Goal: Transaction & Acquisition: Purchase product/service

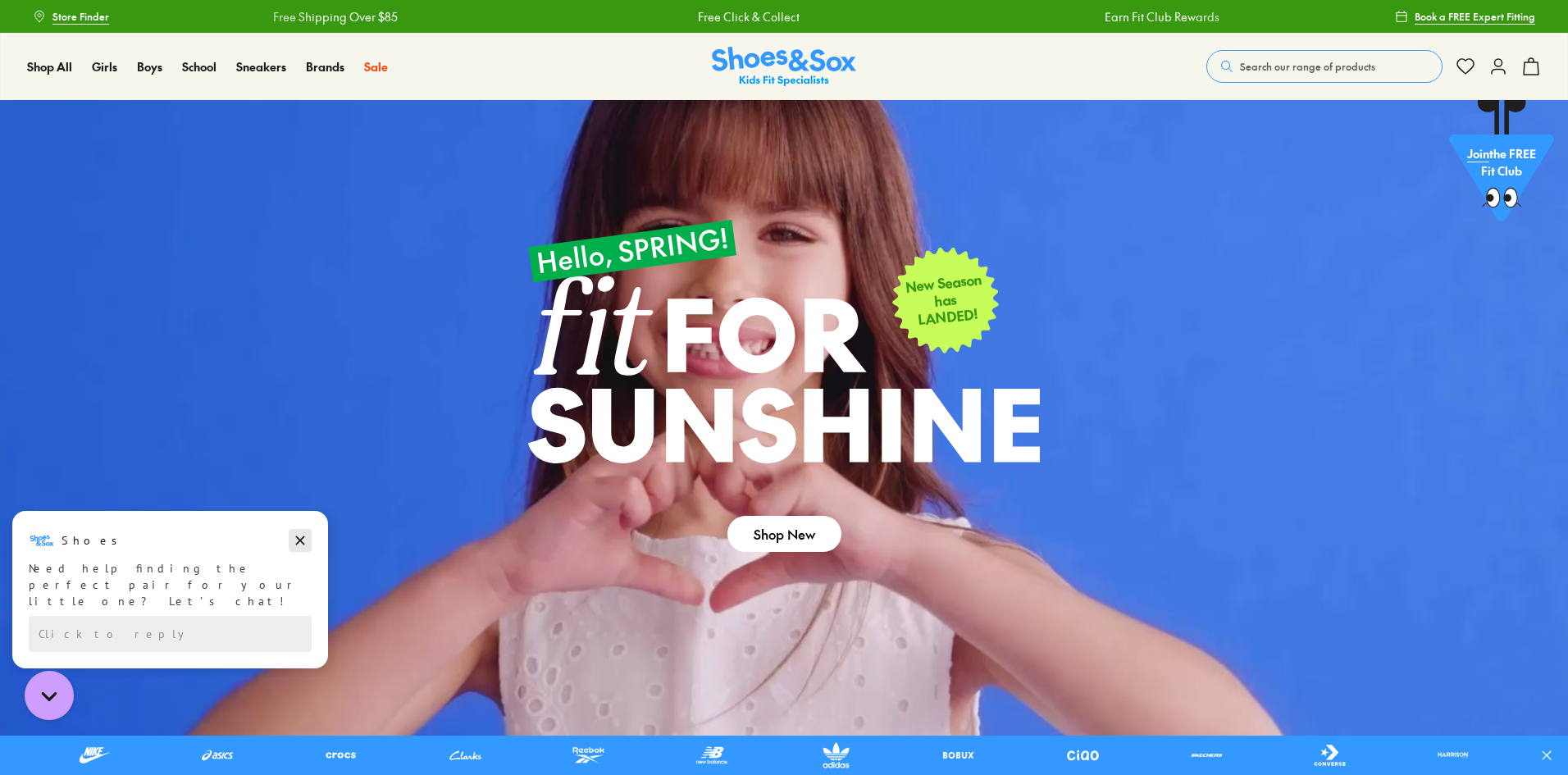
drag, startPoint x: 296, startPoint y: 540, endPoint x: 297, endPoint y: 1049, distance: 509.0
click at [296, 540] on icon "Dismiss campaign" at bounding box center [300, 541] width 17 height 20
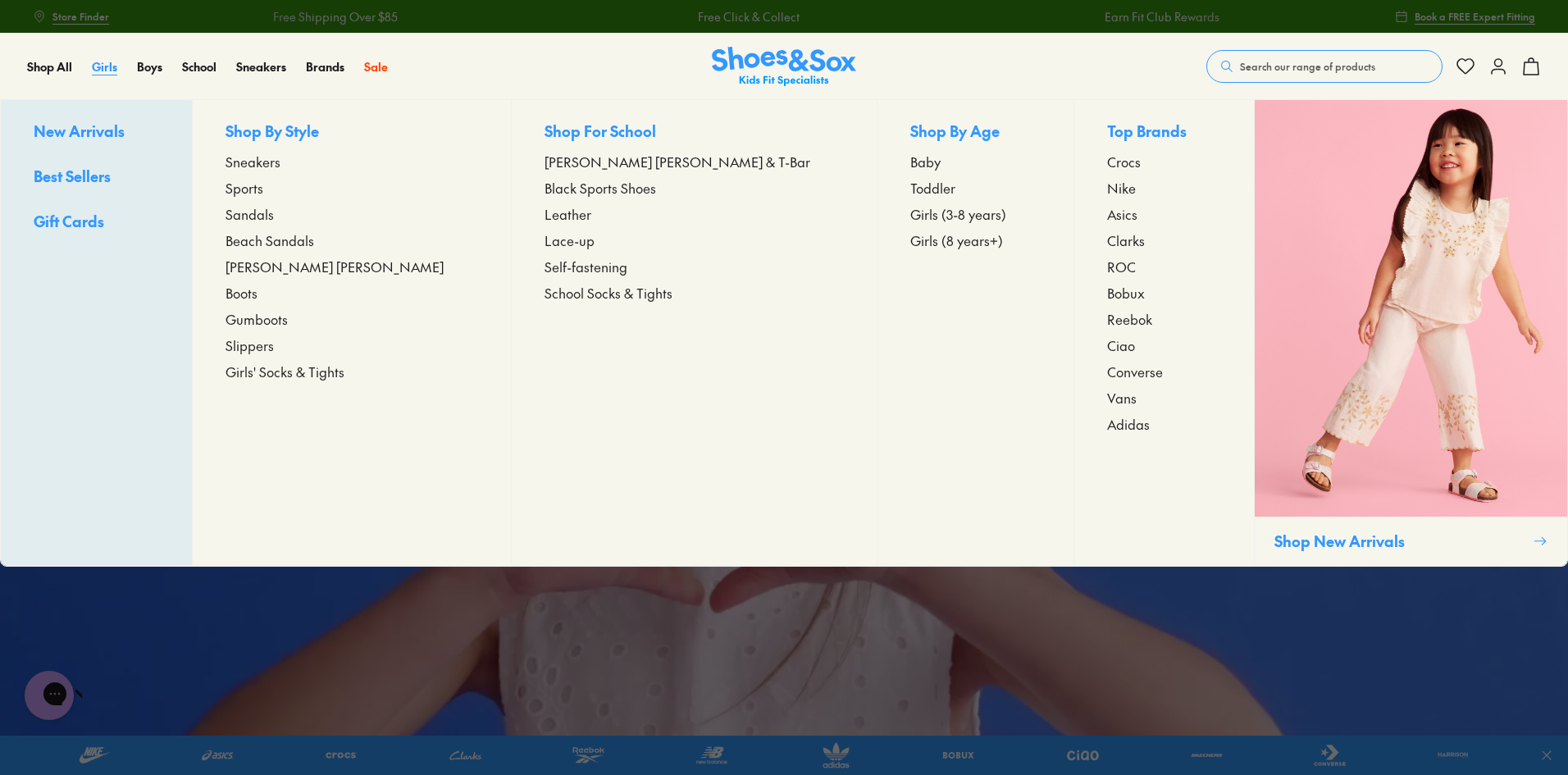
click at [110, 64] on span "Girls" at bounding box center [104, 67] width 26 height 17
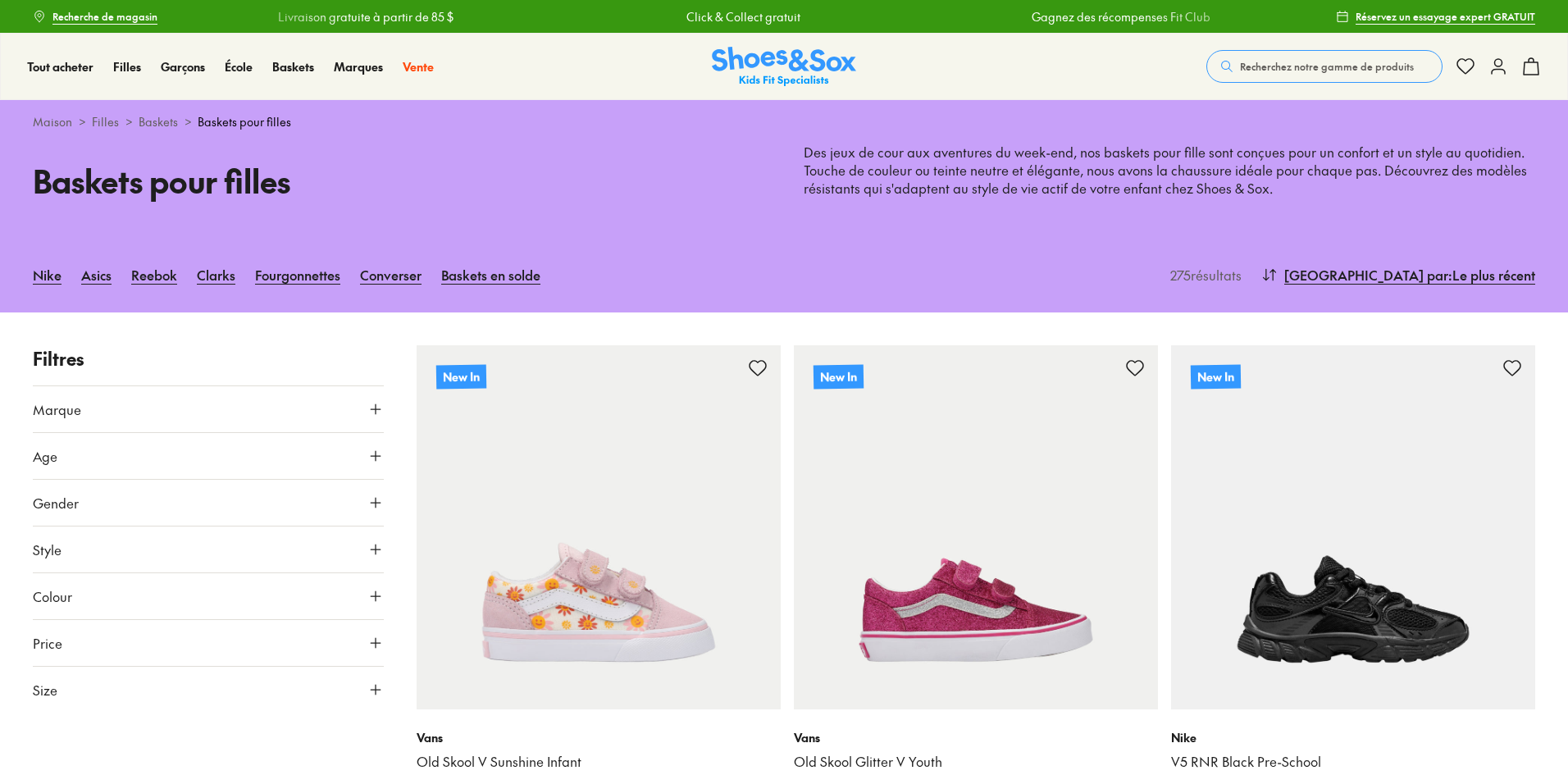
scroll to position [328, 0]
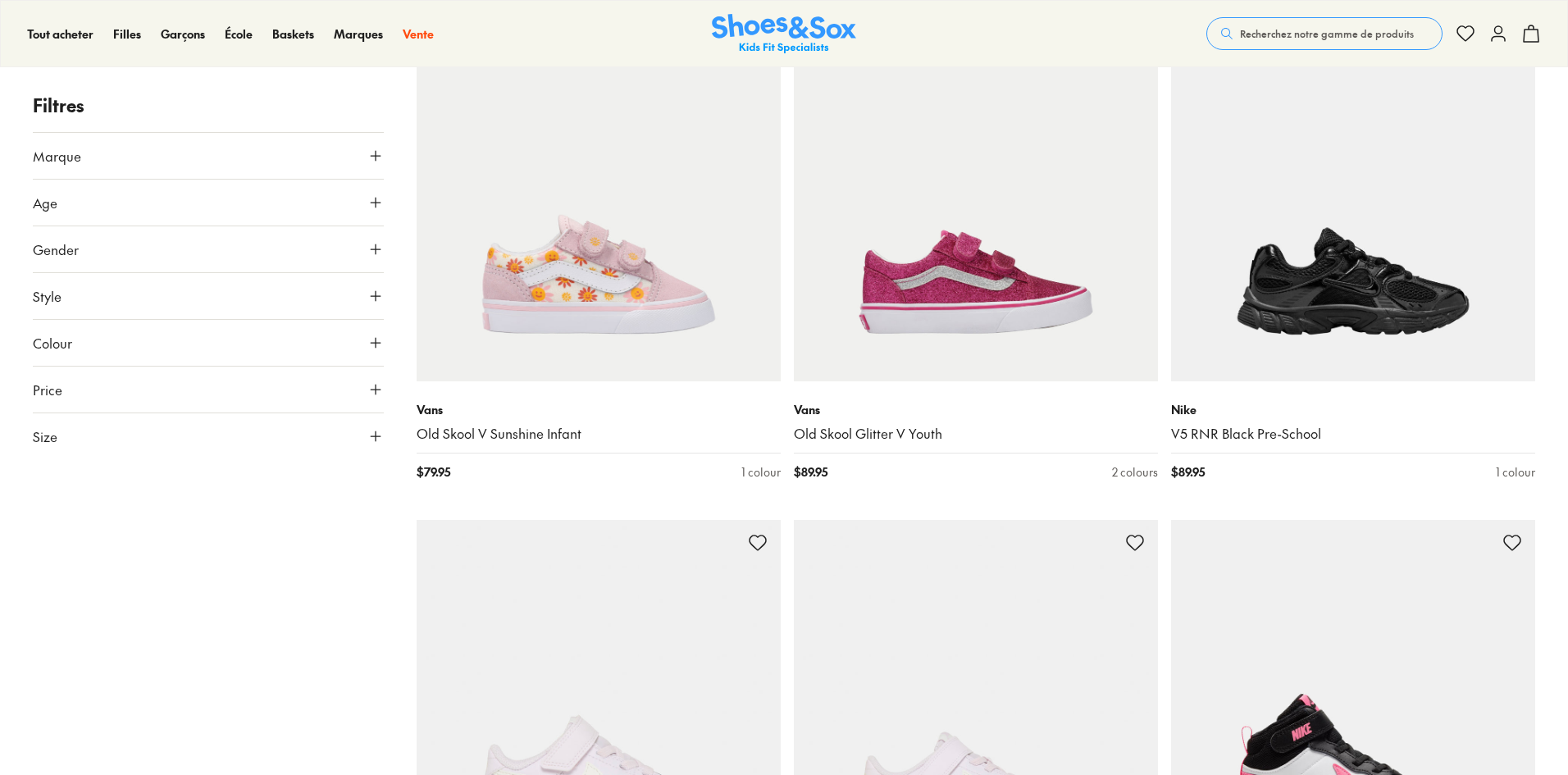
click at [112, 435] on button "Size" at bounding box center [208, 436] width 351 height 46
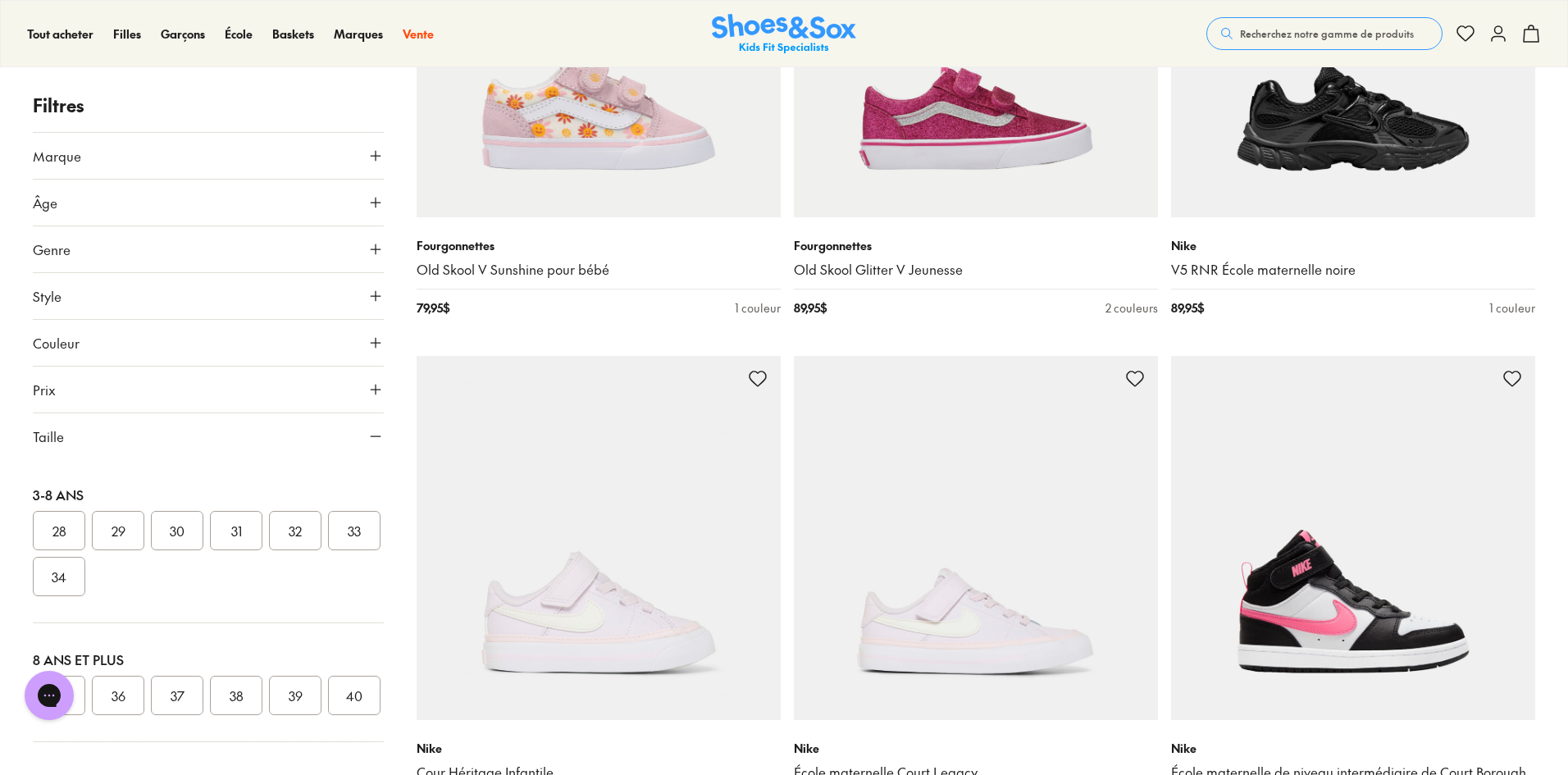
scroll to position [0, 0]
click at [129, 690] on button "36" at bounding box center [117, 695] width 52 height 39
click at [120, 679] on font "36" at bounding box center [118, 688] width 14 height 18
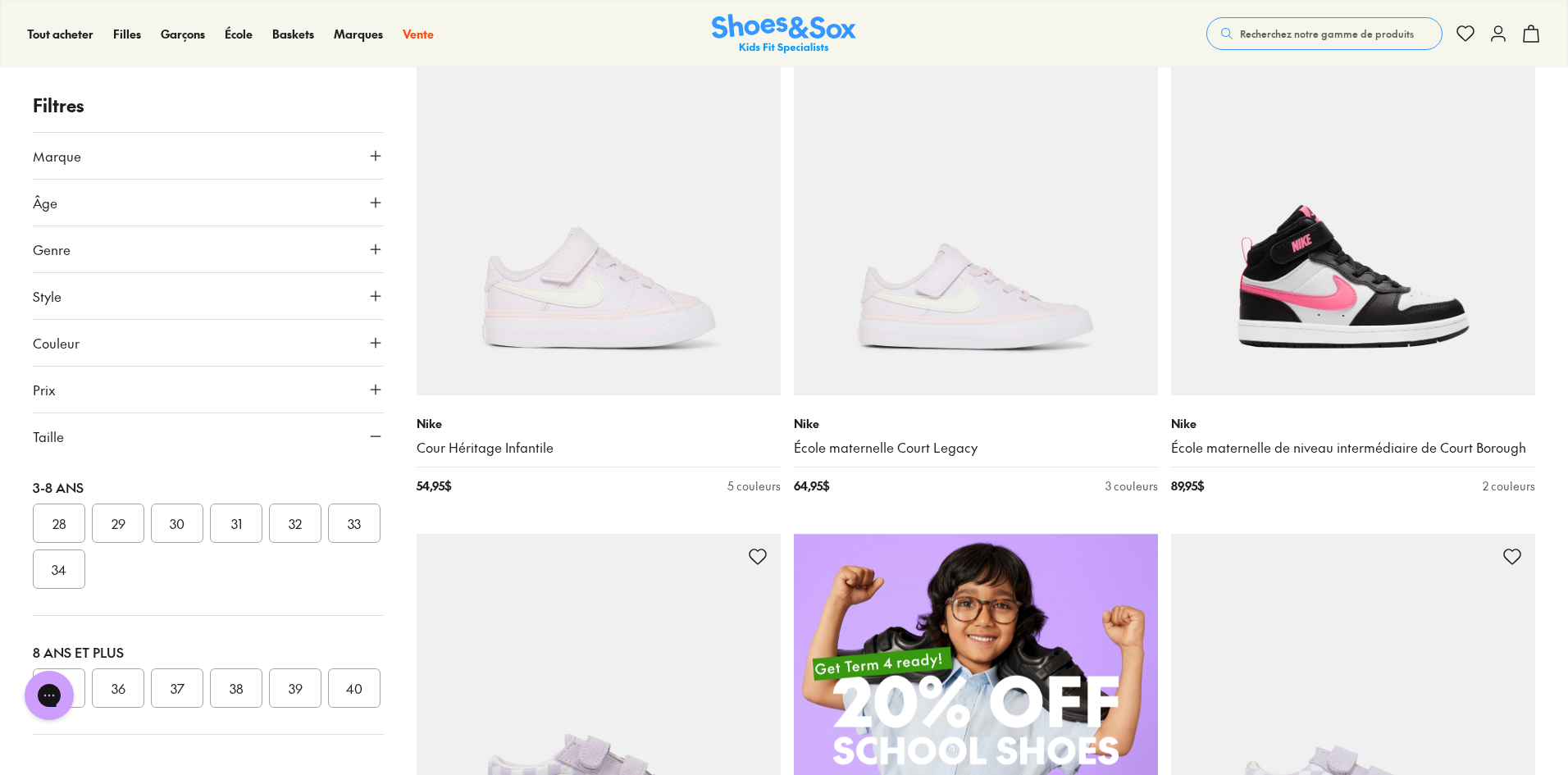
scroll to position [820, 0]
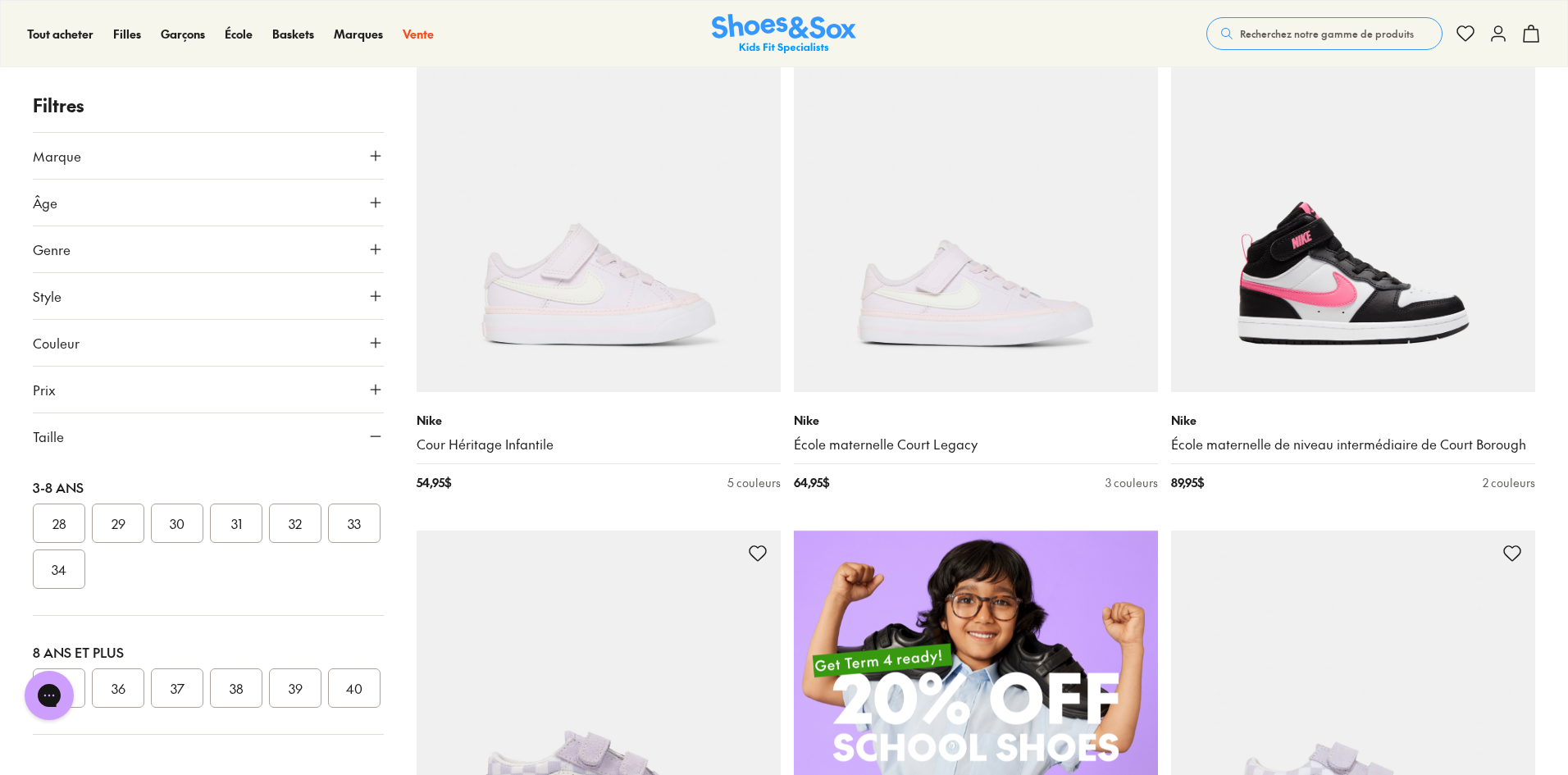
click at [118, 679] on font "36" at bounding box center [118, 688] width 14 height 18
click at [117, 679] on font "36" at bounding box center [118, 688] width 14 height 18
click at [117, 679] on font "36" at bounding box center [118, 688] width 14 height 18
click at [65, 679] on font "35" at bounding box center [59, 688] width 14 height 18
drag, startPoint x: 112, startPoint y: 649, endPoint x: 158, endPoint y: 646, distance: 46.1
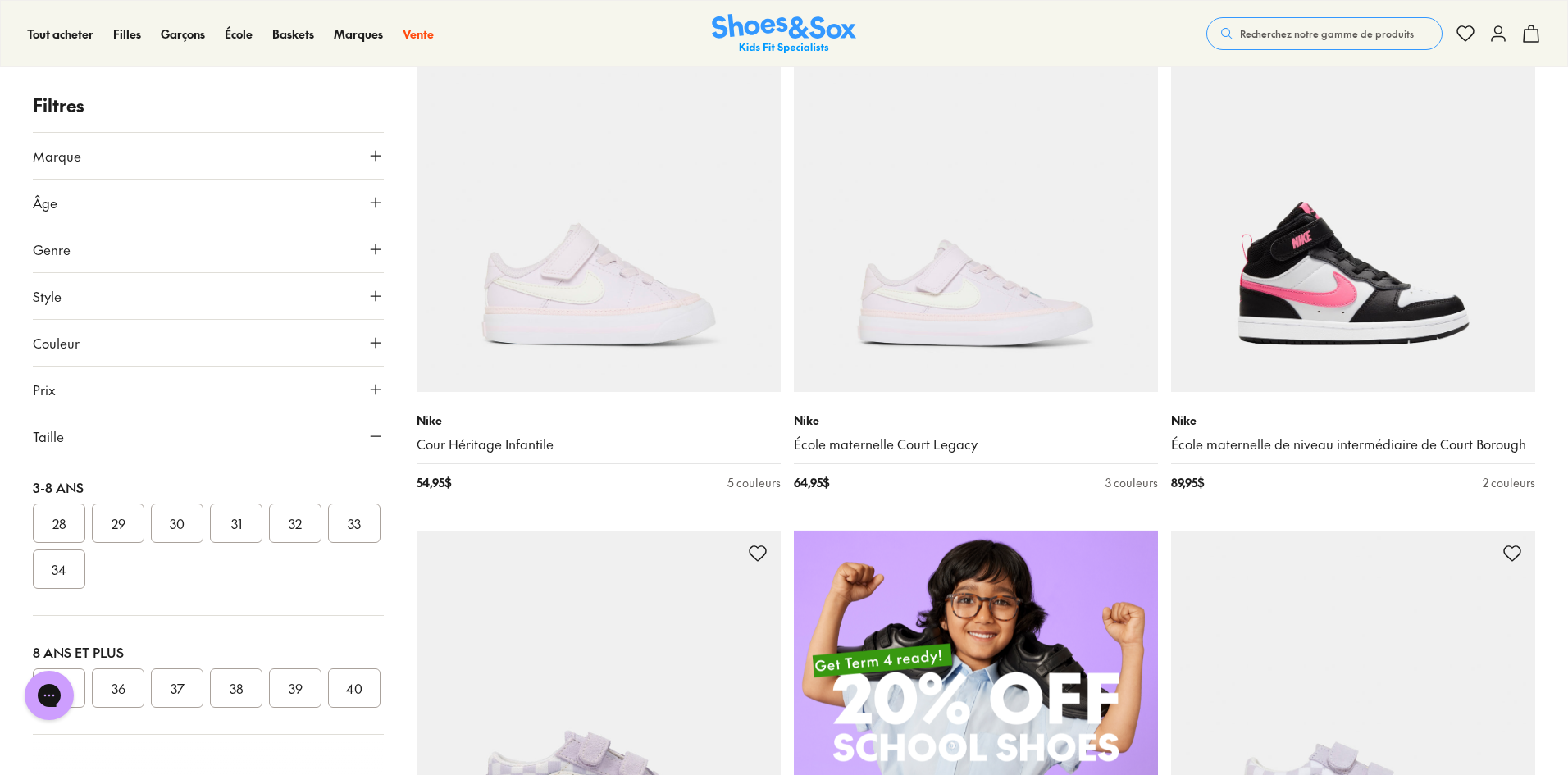
click at [114, 679] on font "36" at bounding box center [118, 688] width 14 height 18
click at [158, 668] on button "37" at bounding box center [176, 688] width 52 height 39
click at [112, 679] on font "36" at bounding box center [118, 688] width 14 height 18
click at [77, 643] on div "8 ans et plus" at bounding box center [208, 653] width 351 height 20
click at [87, 643] on font "8 ans et plus" at bounding box center [77, 653] width 91 height 18
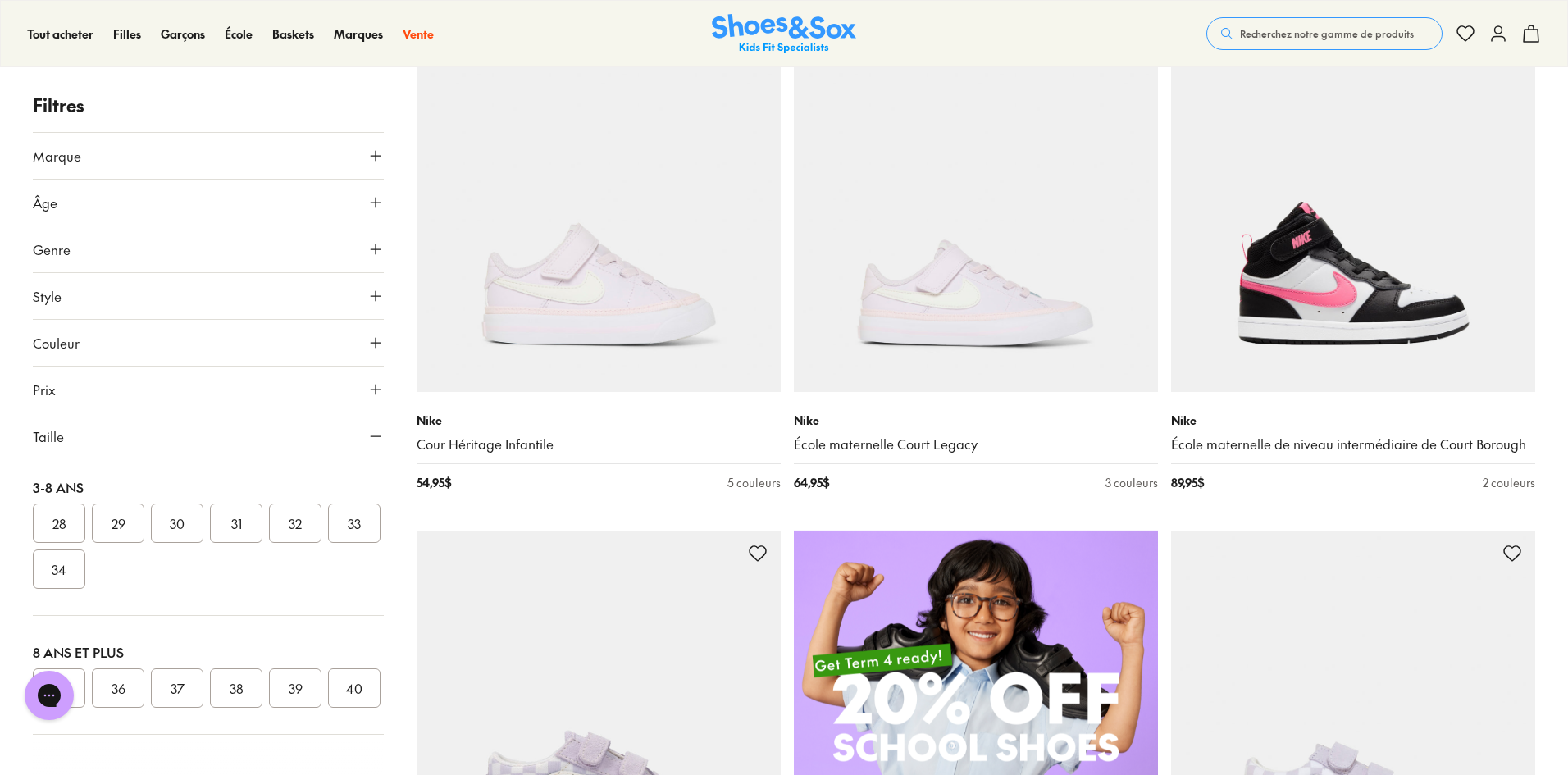
click at [109, 668] on button "36" at bounding box center [117, 688] width 52 height 39
click at [112, 679] on font "36" at bounding box center [118, 688] width 14 height 18
click at [113, 679] on font "36" at bounding box center [118, 688] width 14 height 18
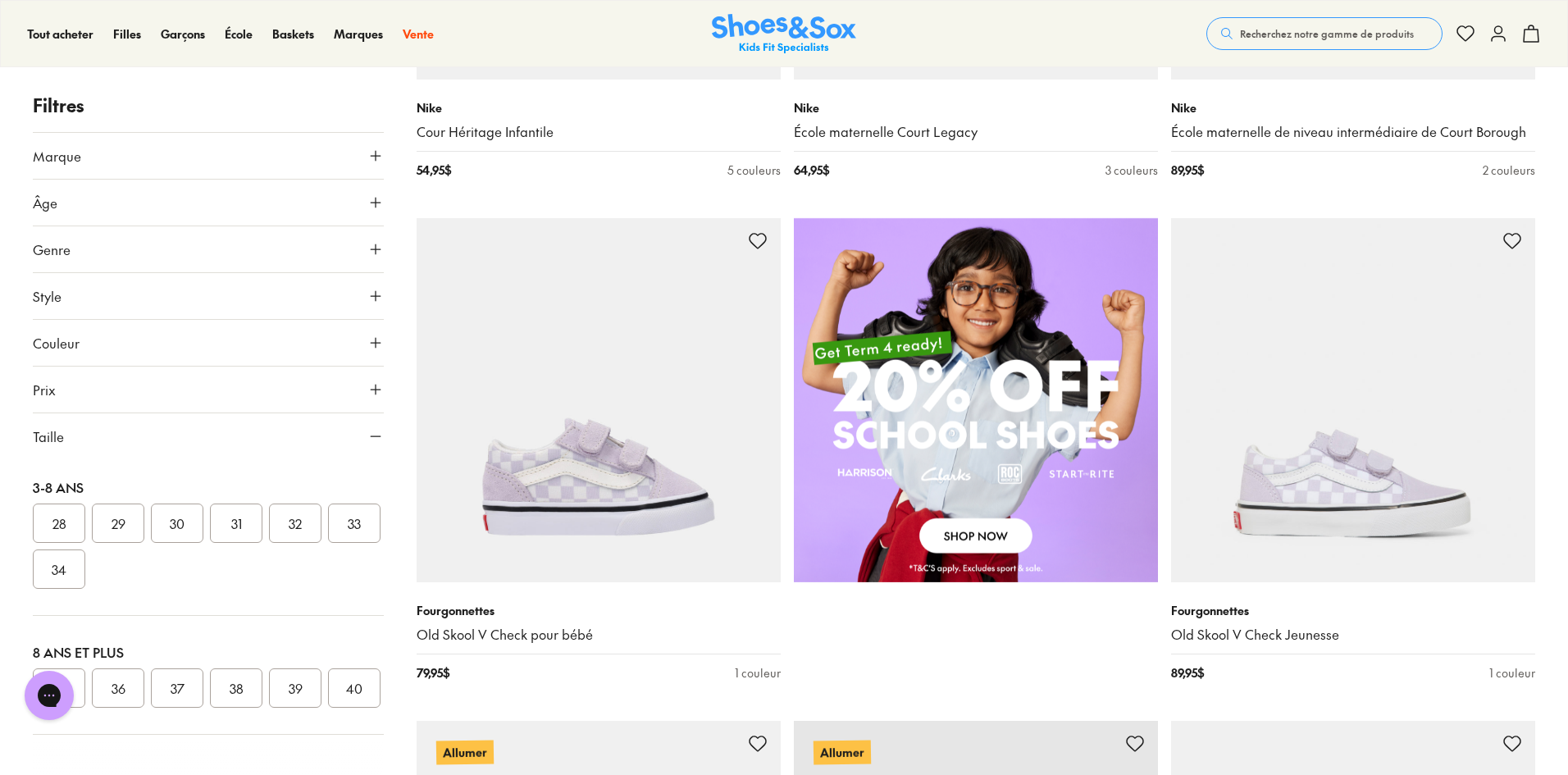
scroll to position [1149, 0]
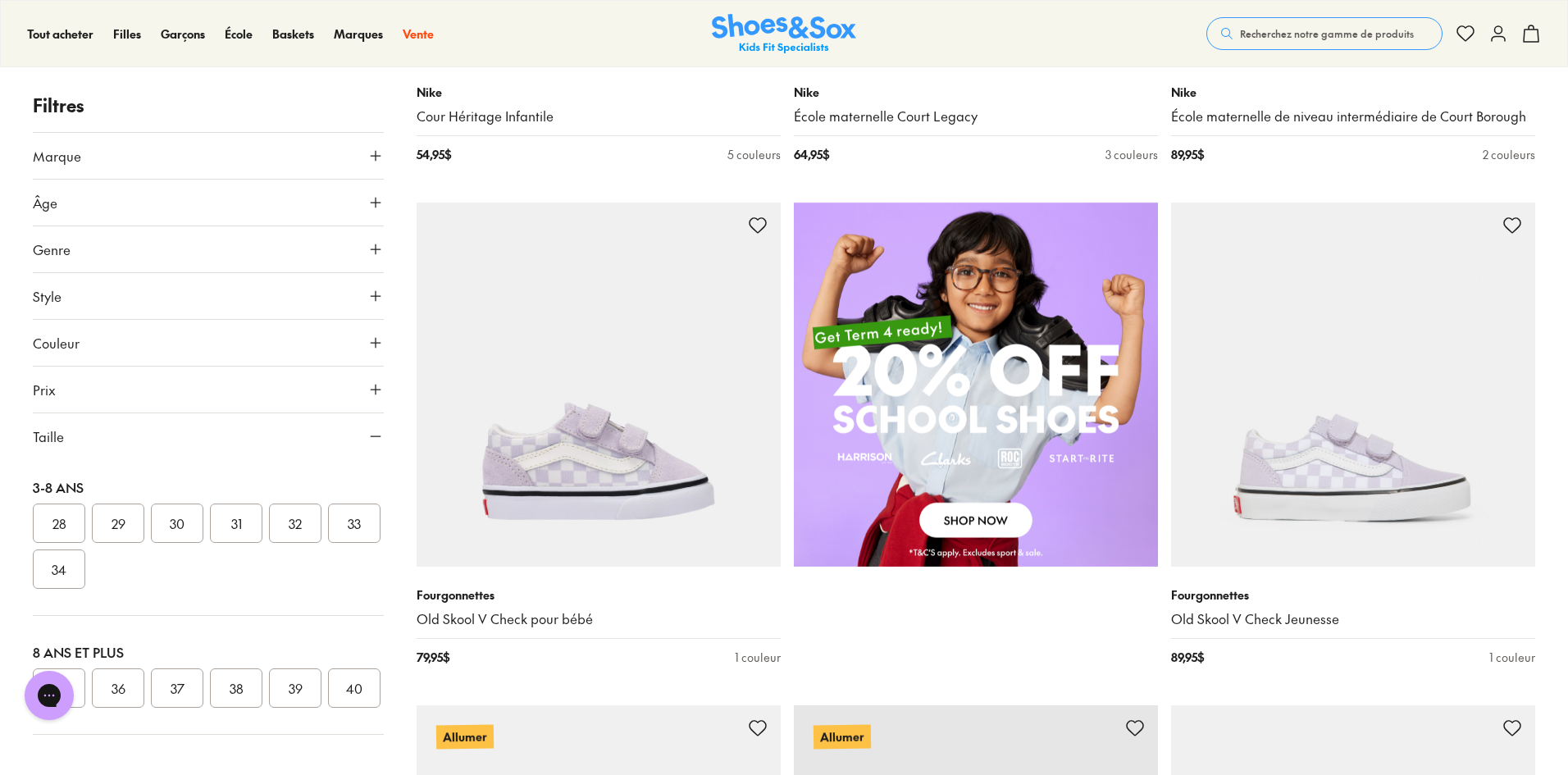
click at [303, 668] on button "39" at bounding box center [295, 688] width 52 height 39
click at [285, 504] on button "32" at bounding box center [295, 523] width 52 height 39
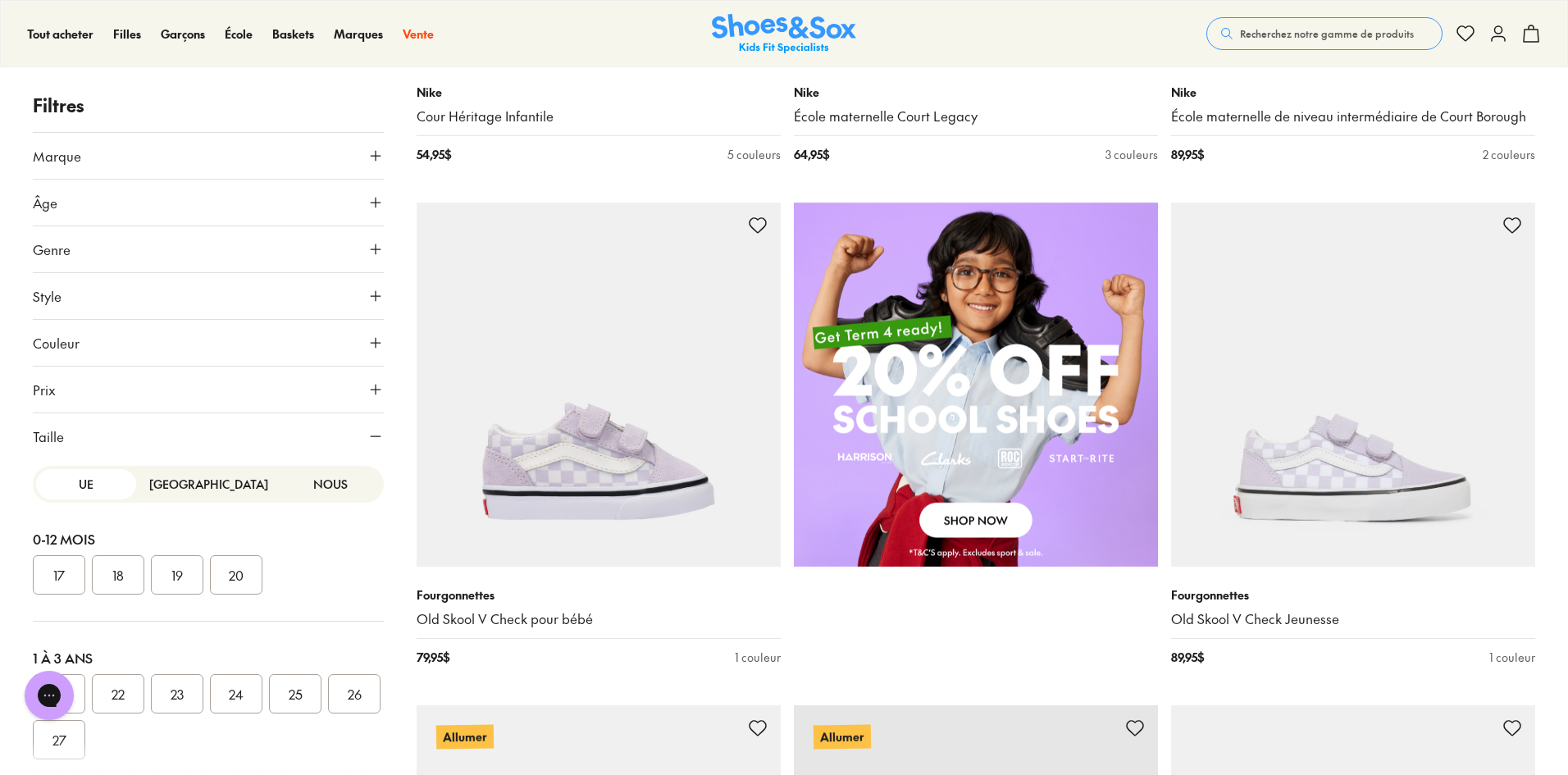
click at [193, 482] on font "[GEOGRAPHIC_DATA]" at bounding box center [208, 484] width 119 height 17
click at [105, 482] on button "UE" at bounding box center [86, 484] width 100 height 30
click at [117, 429] on button "Taille" at bounding box center [208, 436] width 351 height 46
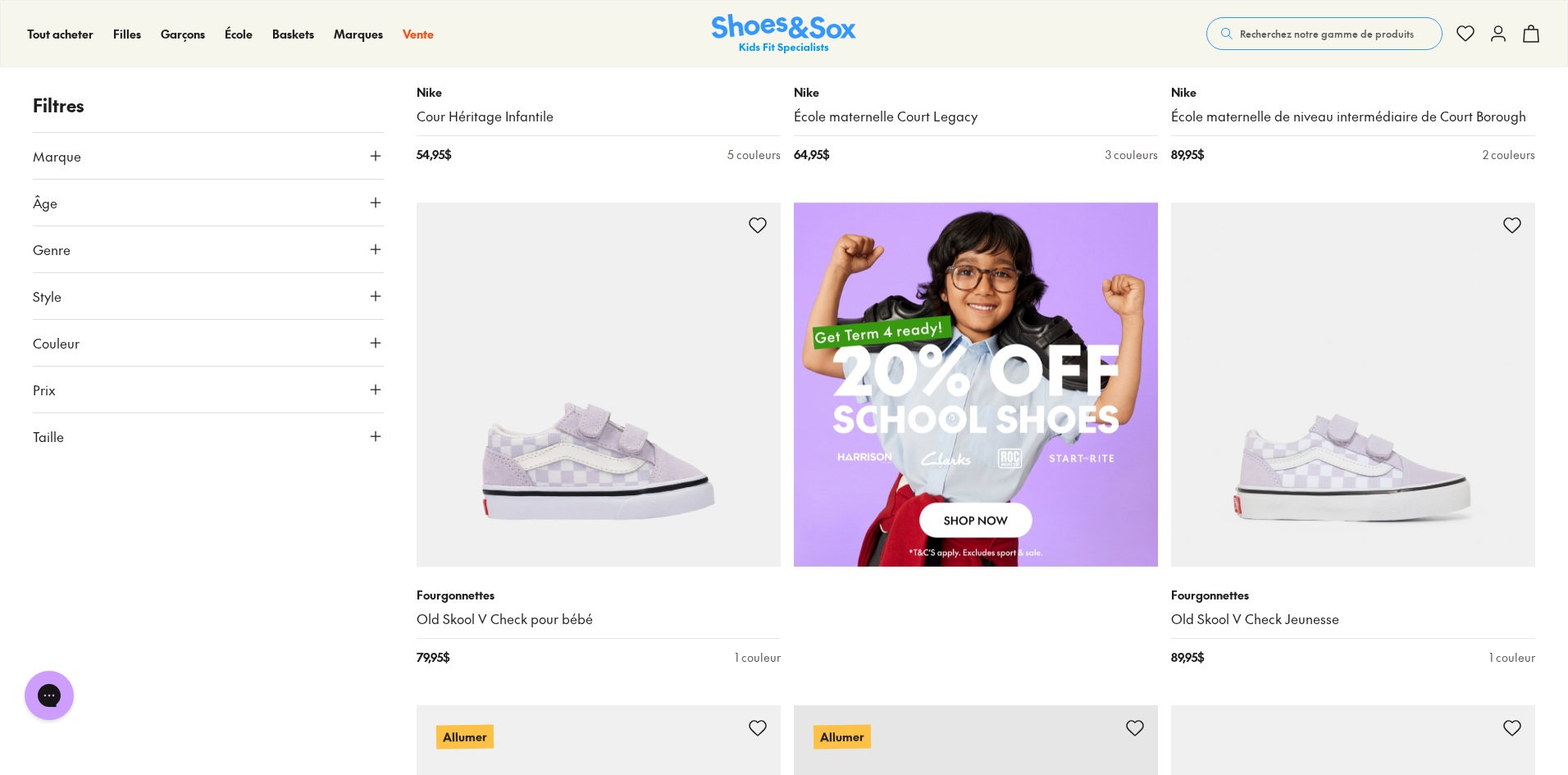
click at [111, 437] on button "Taille" at bounding box center [208, 436] width 351 height 46
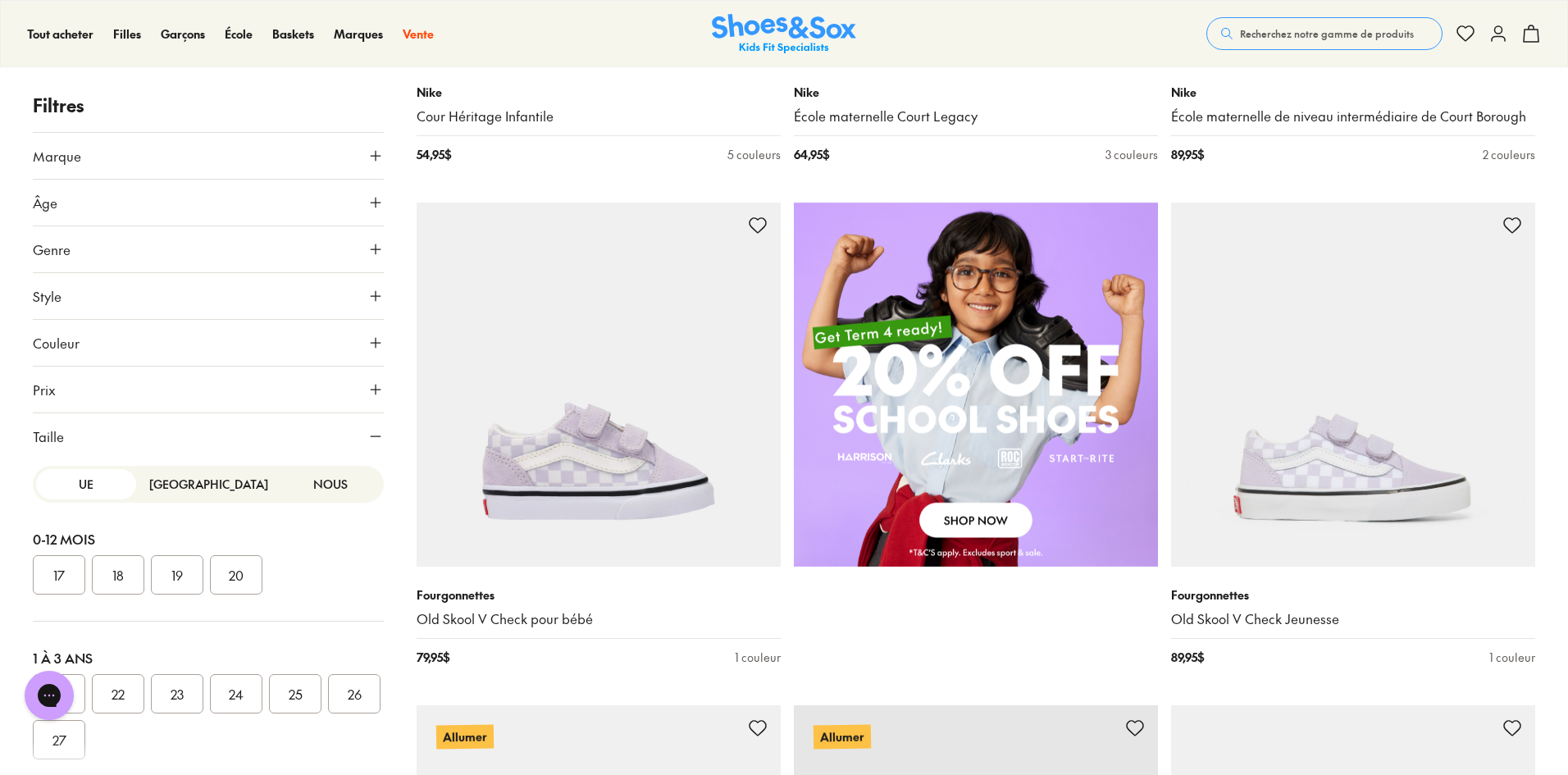
click at [101, 587] on button "18" at bounding box center [117, 574] width 52 height 39
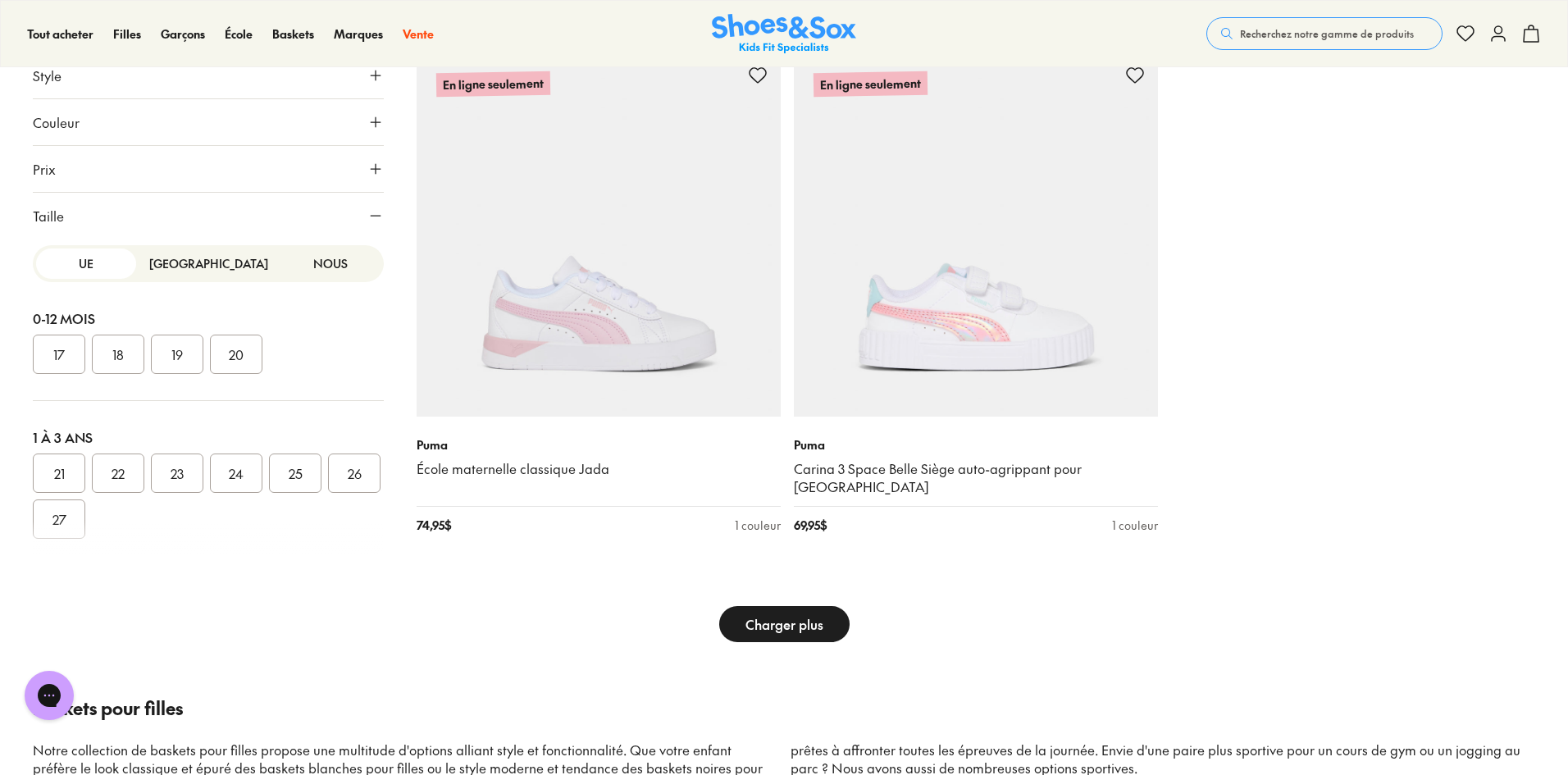
scroll to position [5332, 0]
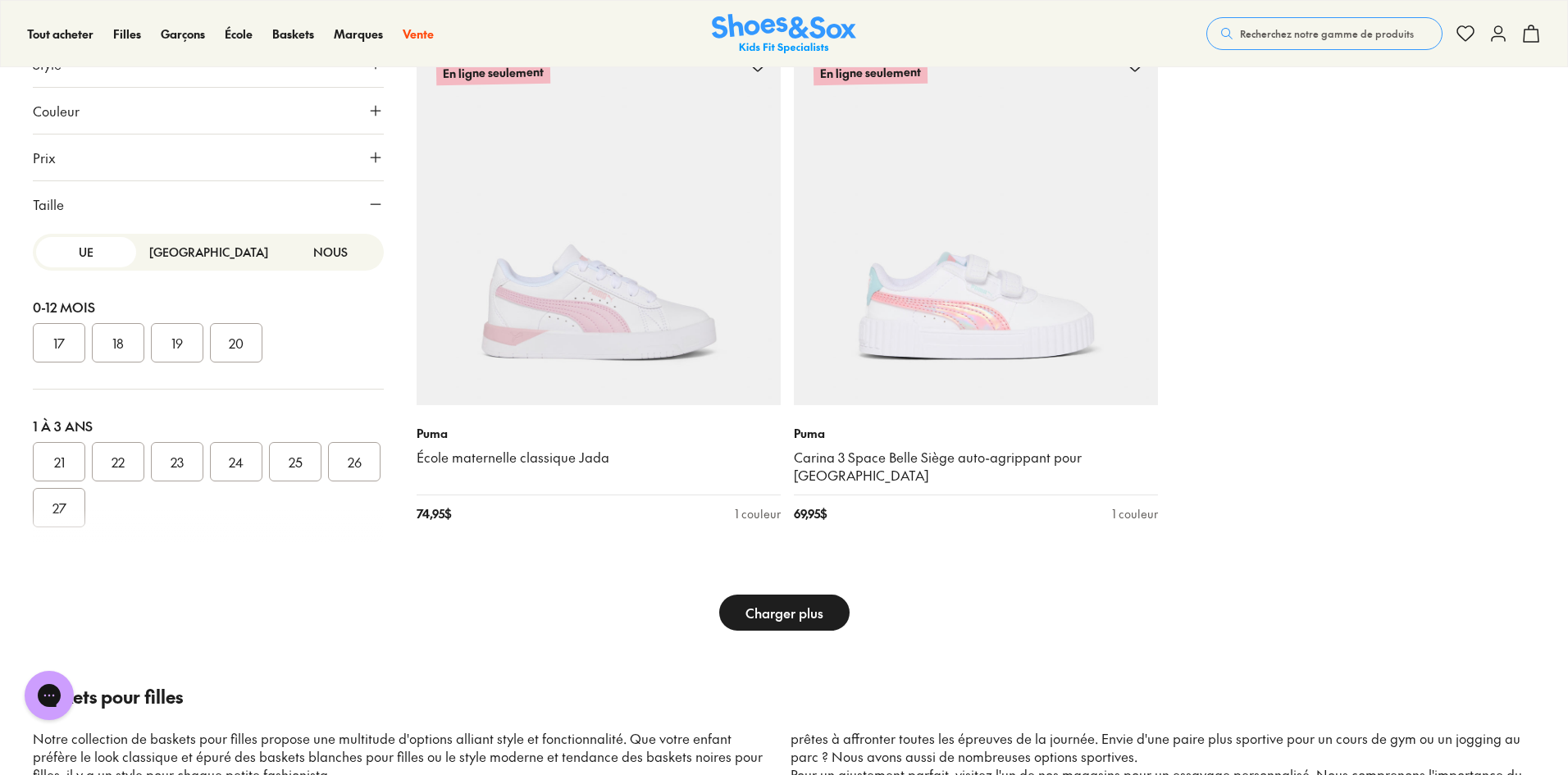
click at [791, 604] on font "Charger plus" at bounding box center [785, 613] width 78 height 18
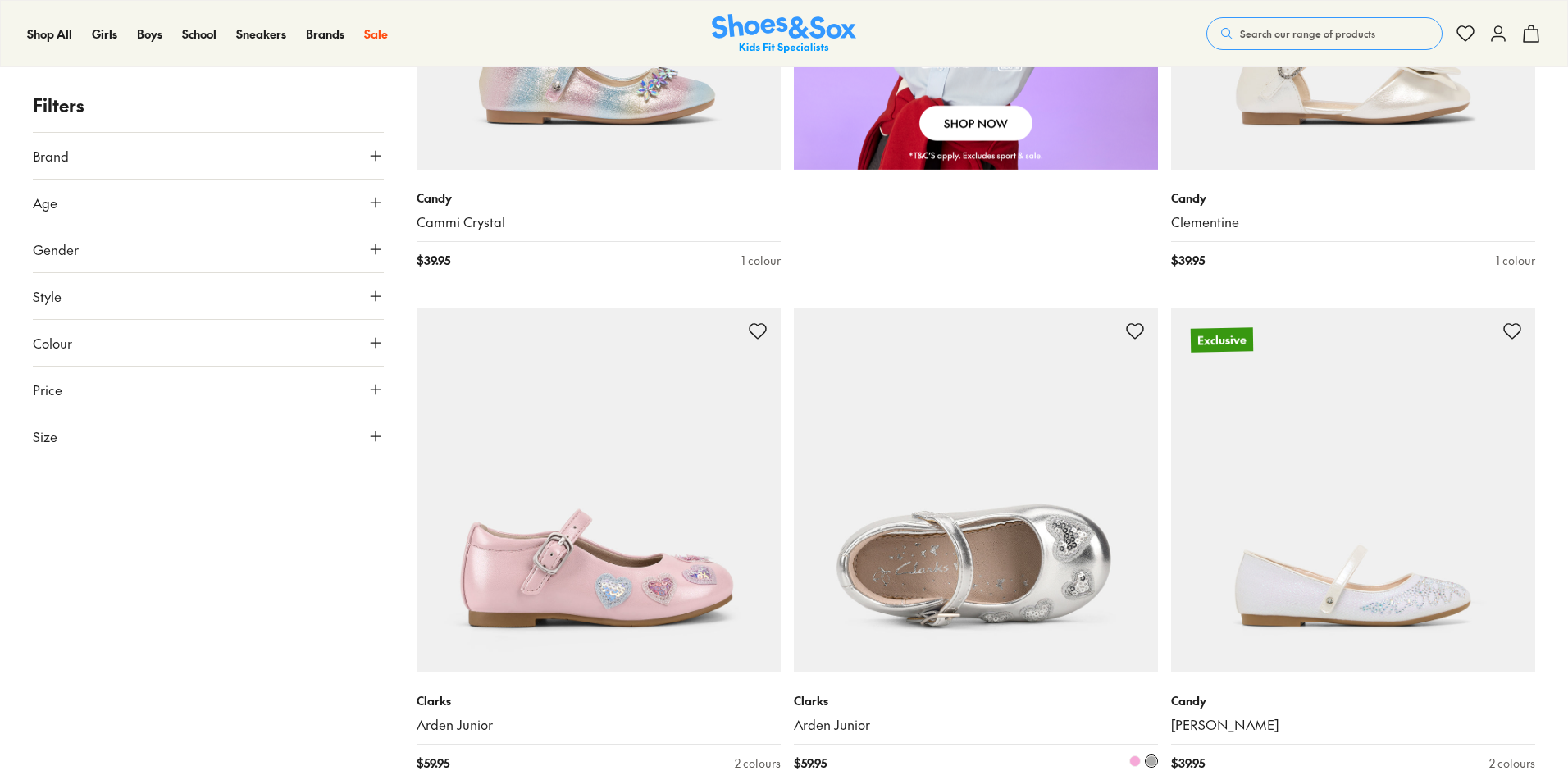
scroll to position [1805, 0]
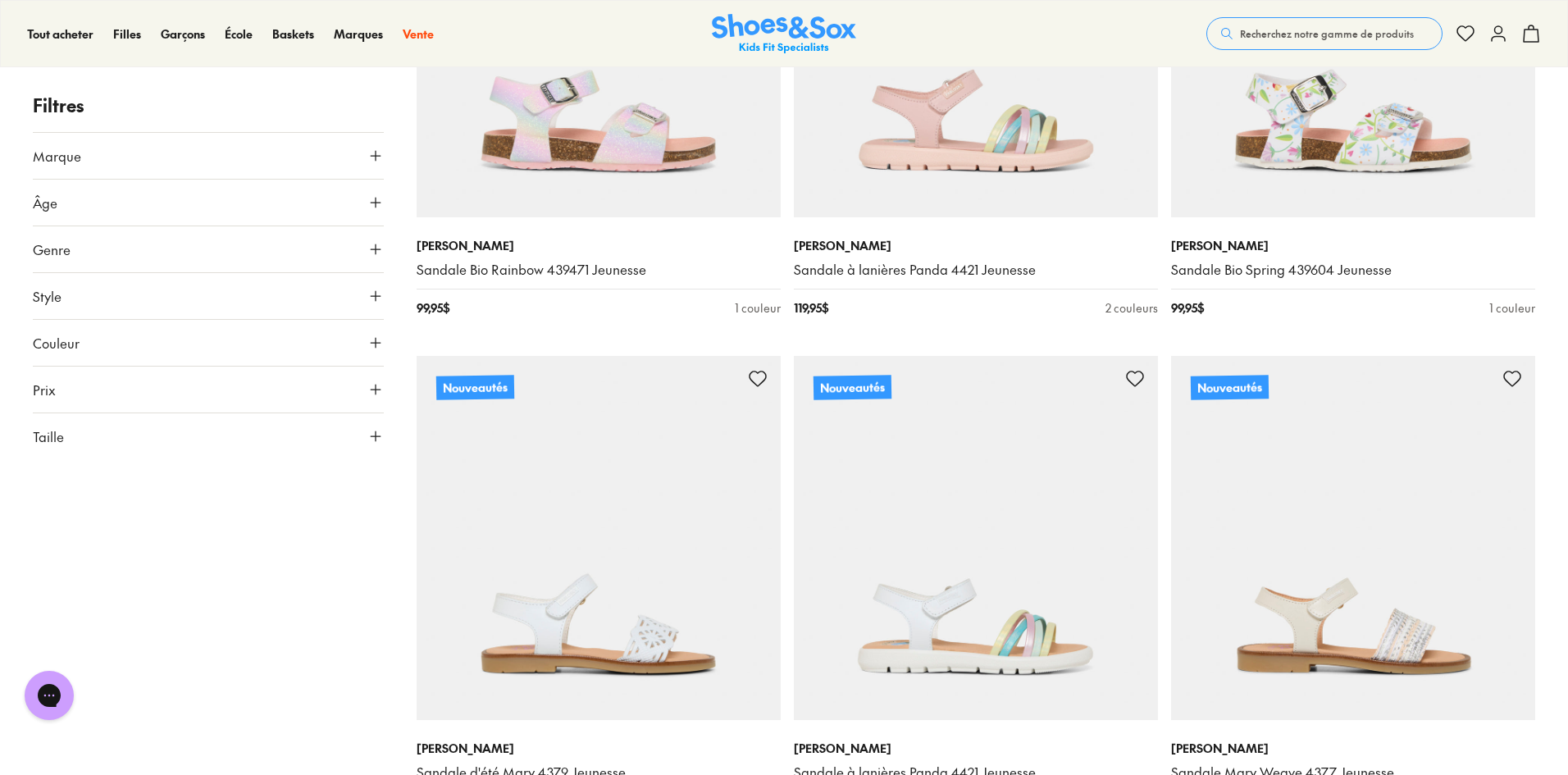
click at [220, 383] on button "Prix" at bounding box center [208, 389] width 351 height 46
drag, startPoint x: 277, startPoint y: 453, endPoint x: 193, endPoint y: 448, distance: 84.1
click at [191, 450] on div at bounding box center [208, 452] width 338 height 7
click at [193, 449] on div "Minimum 30 $ Max 135 $" at bounding box center [208, 439] width 351 height 39
click at [193, 449] on div at bounding box center [208, 452] width 338 height 7
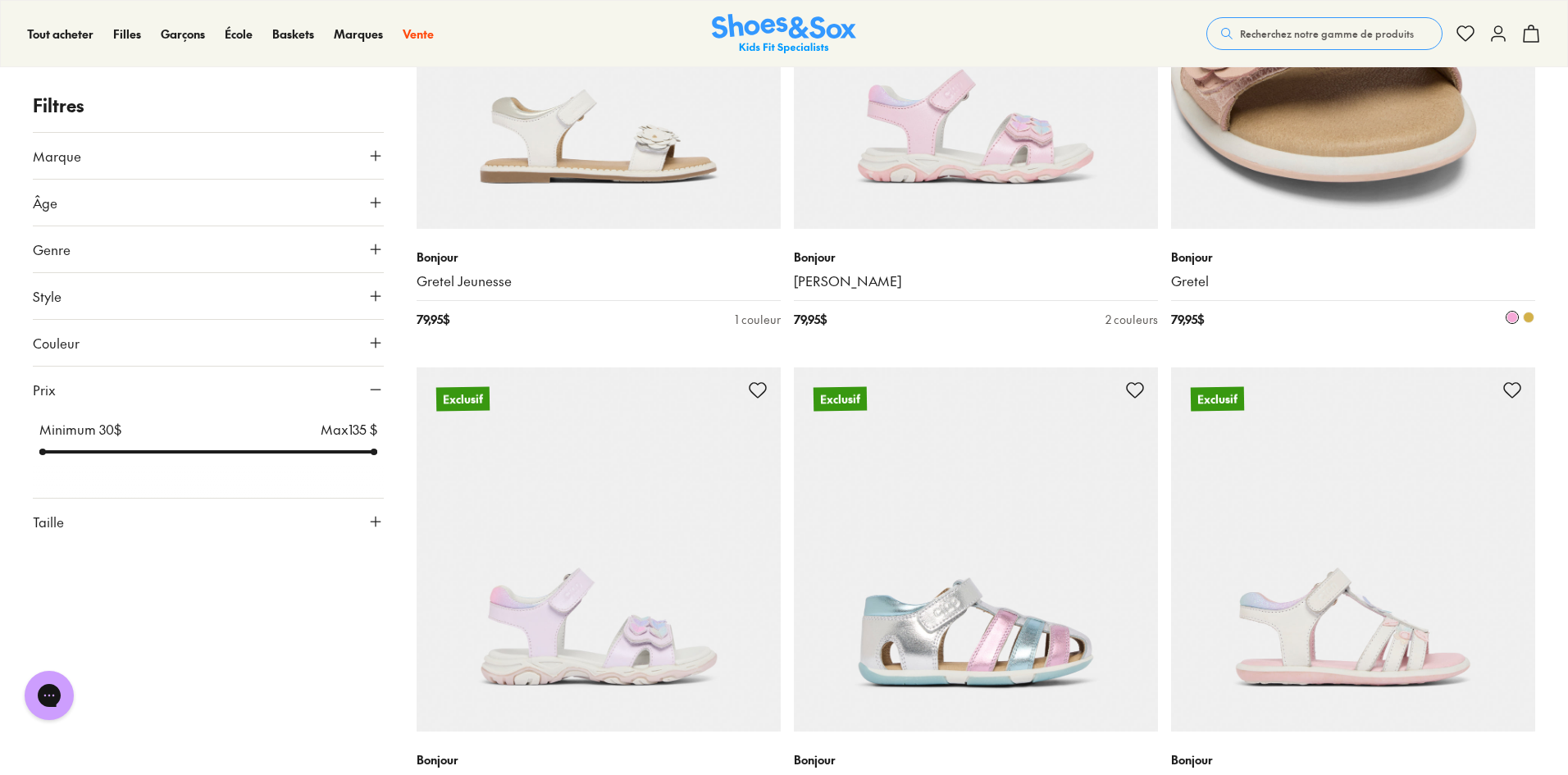
scroll to position [3527, 0]
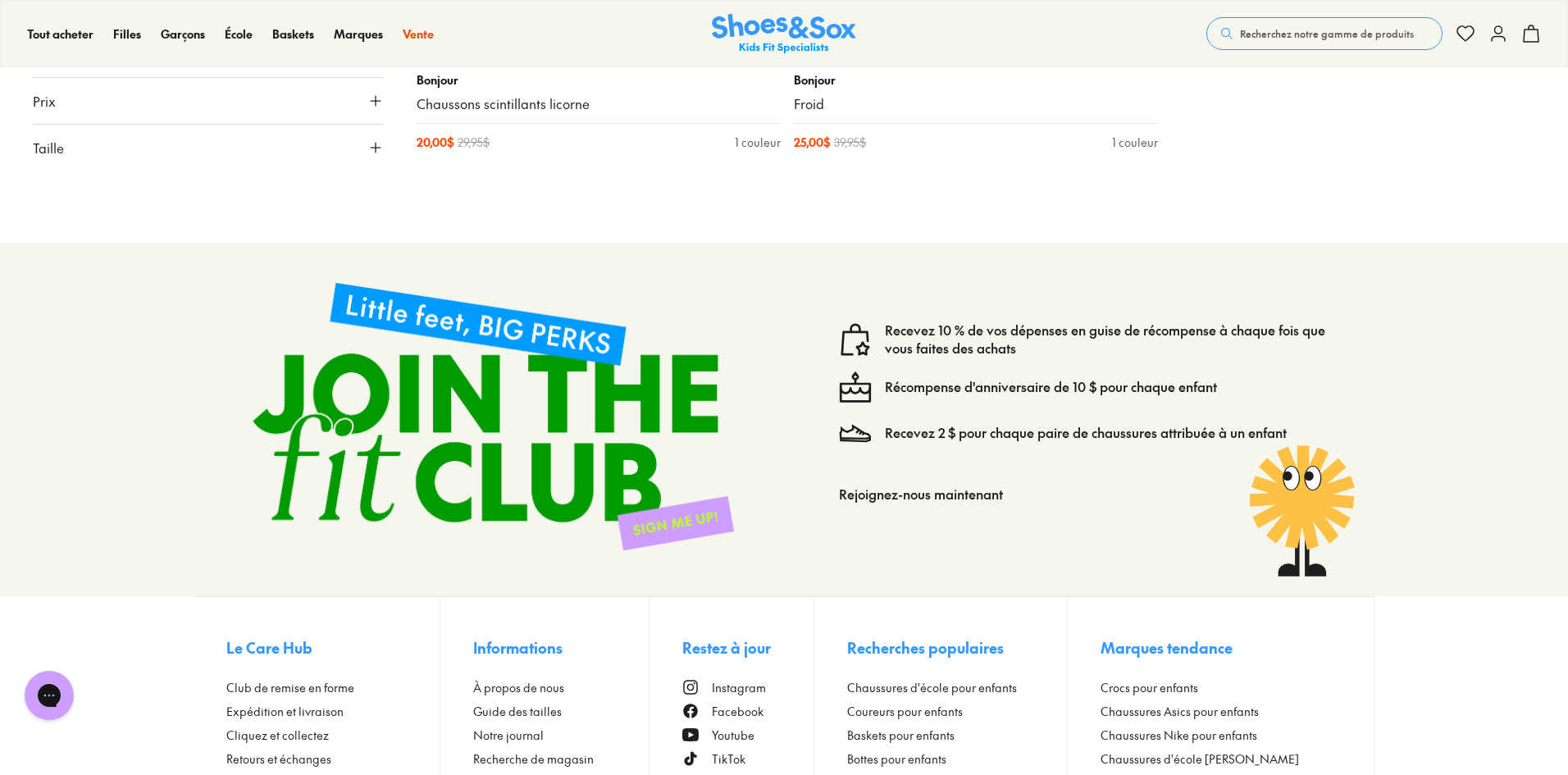
scroll to position [1149, 0]
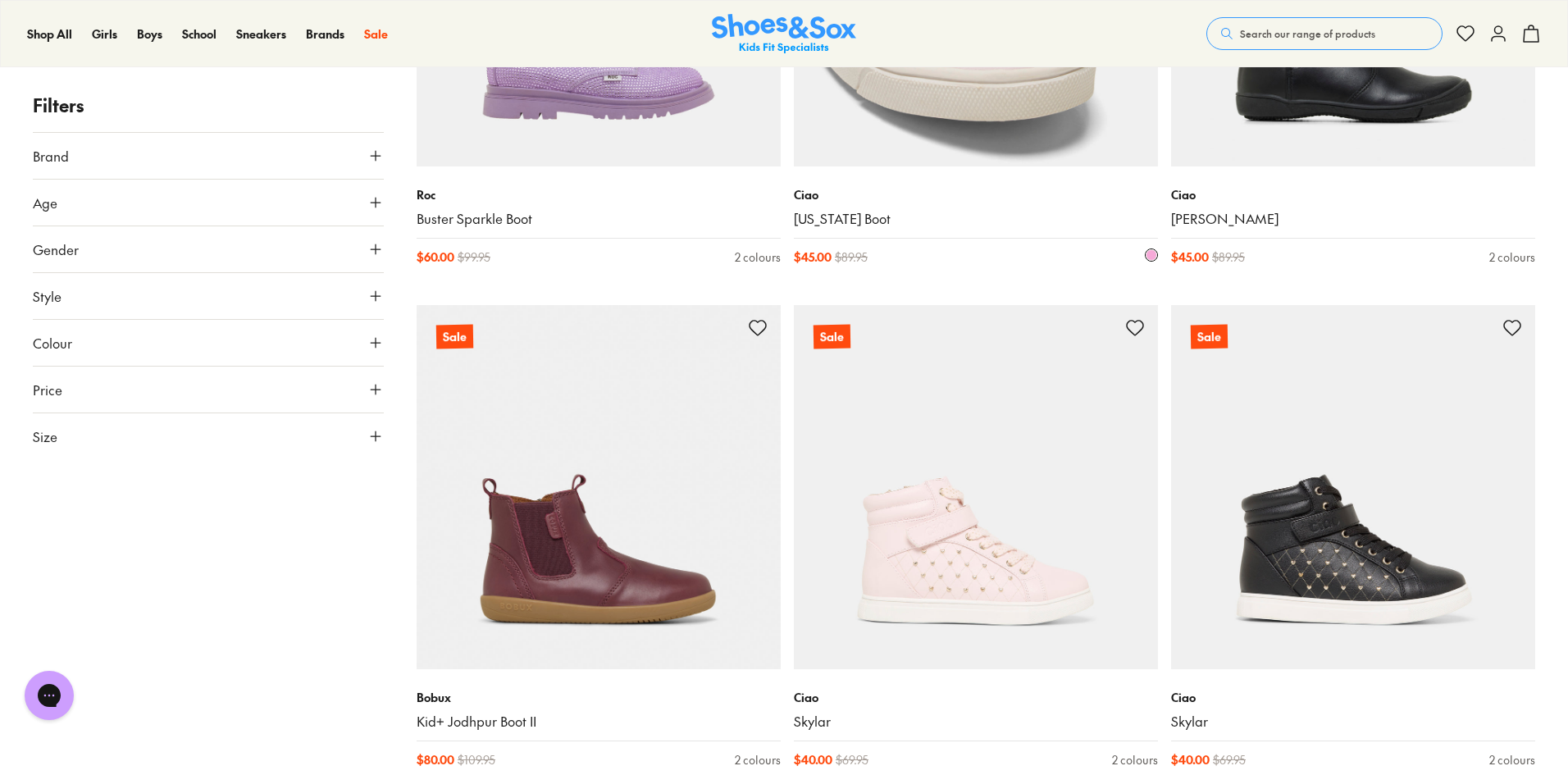
scroll to position [4592, 0]
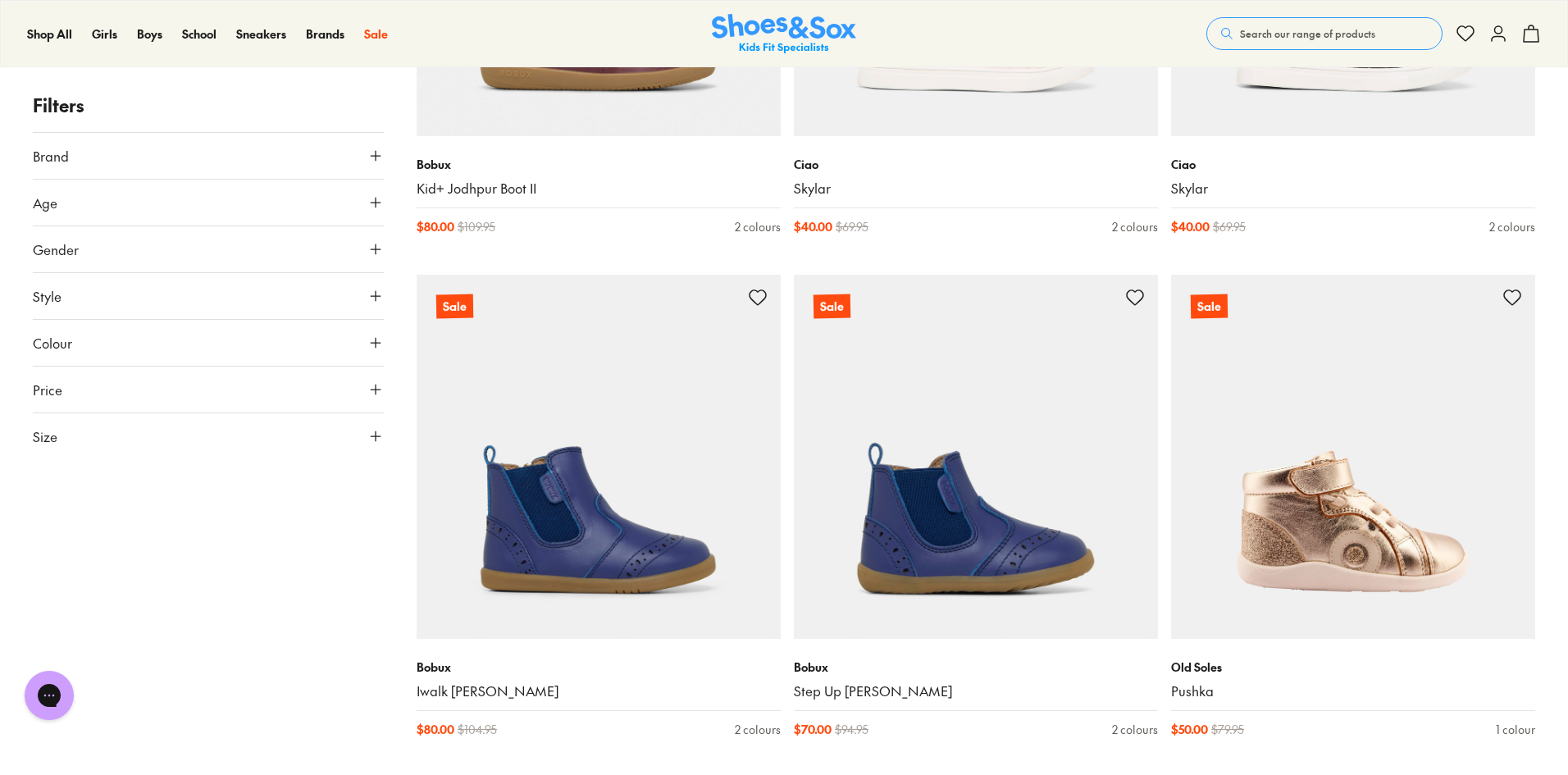
scroll to position [4510, 0]
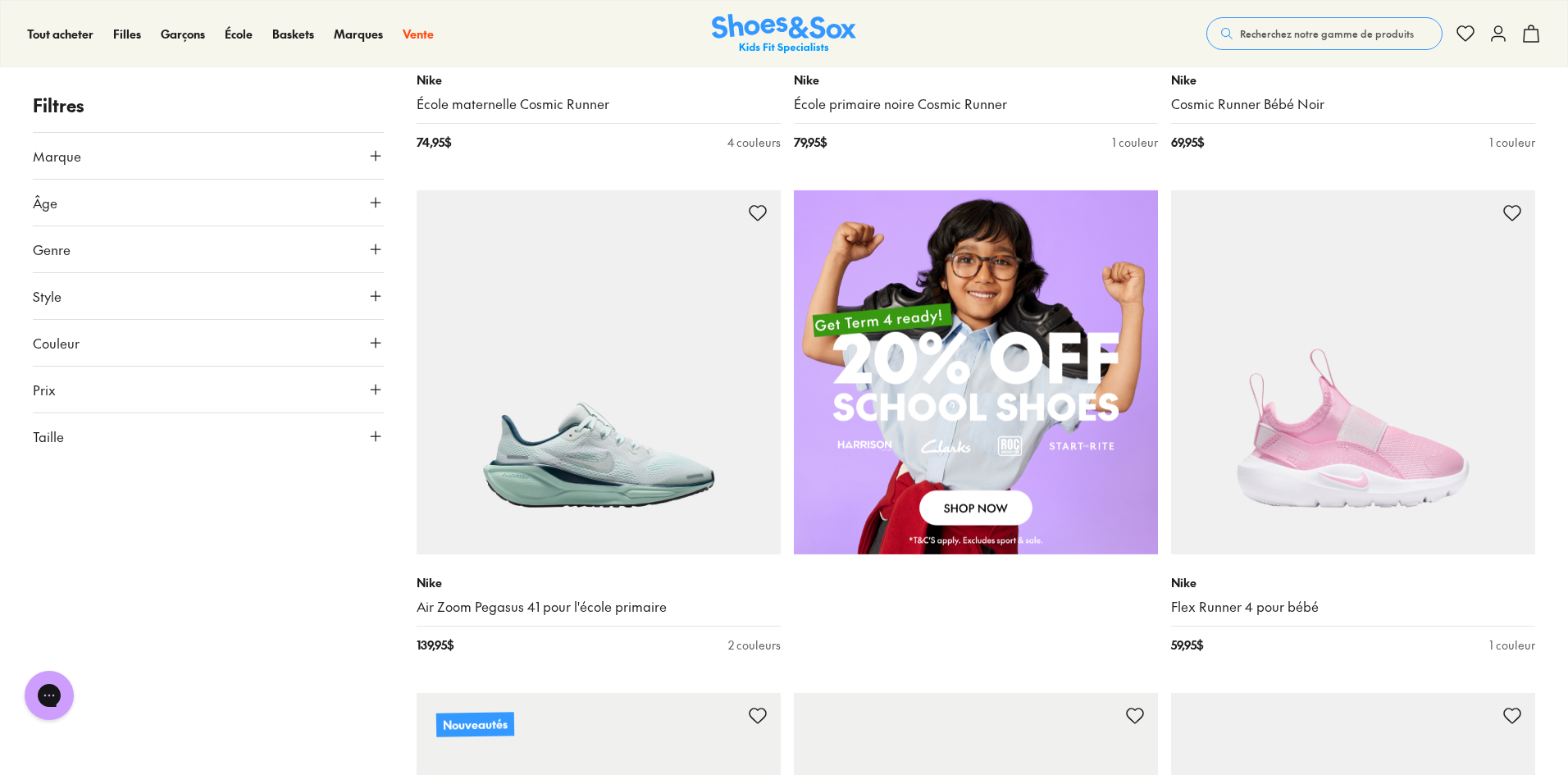
click at [117, 436] on button "Taille" at bounding box center [208, 436] width 351 height 46
click at [107, 574] on button "36" at bounding box center [117, 569] width 52 height 39
click at [141, 575] on button "36" at bounding box center [117, 569] width 52 height 39
click at [121, 569] on font "36" at bounding box center [118, 569] width 14 height 18
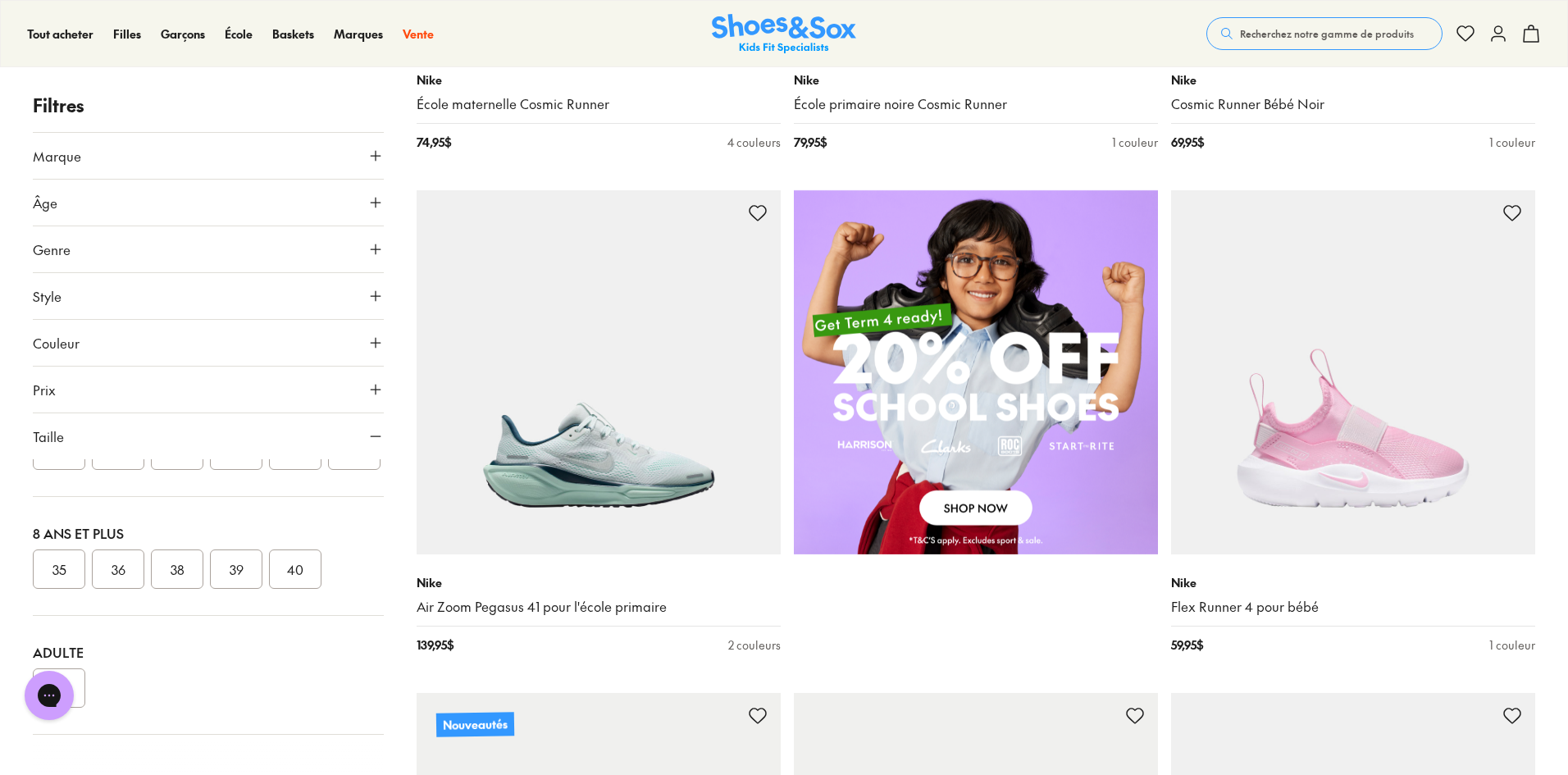
click at [122, 569] on font "36" at bounding box center [118, 569] width 14 height 18
click at [122, 569] on font "36" at bounding box center [118, 569] width 14 height 18
click at [122, 568] on font "36" at bounding box center [118, 569] width 14 height 18
click at [123, 564] on font "36" at bounding box center [118, 569] width 14 height 18
click at [123, 565] on font "36" at bounding box center [118, 569] width 14 height 18
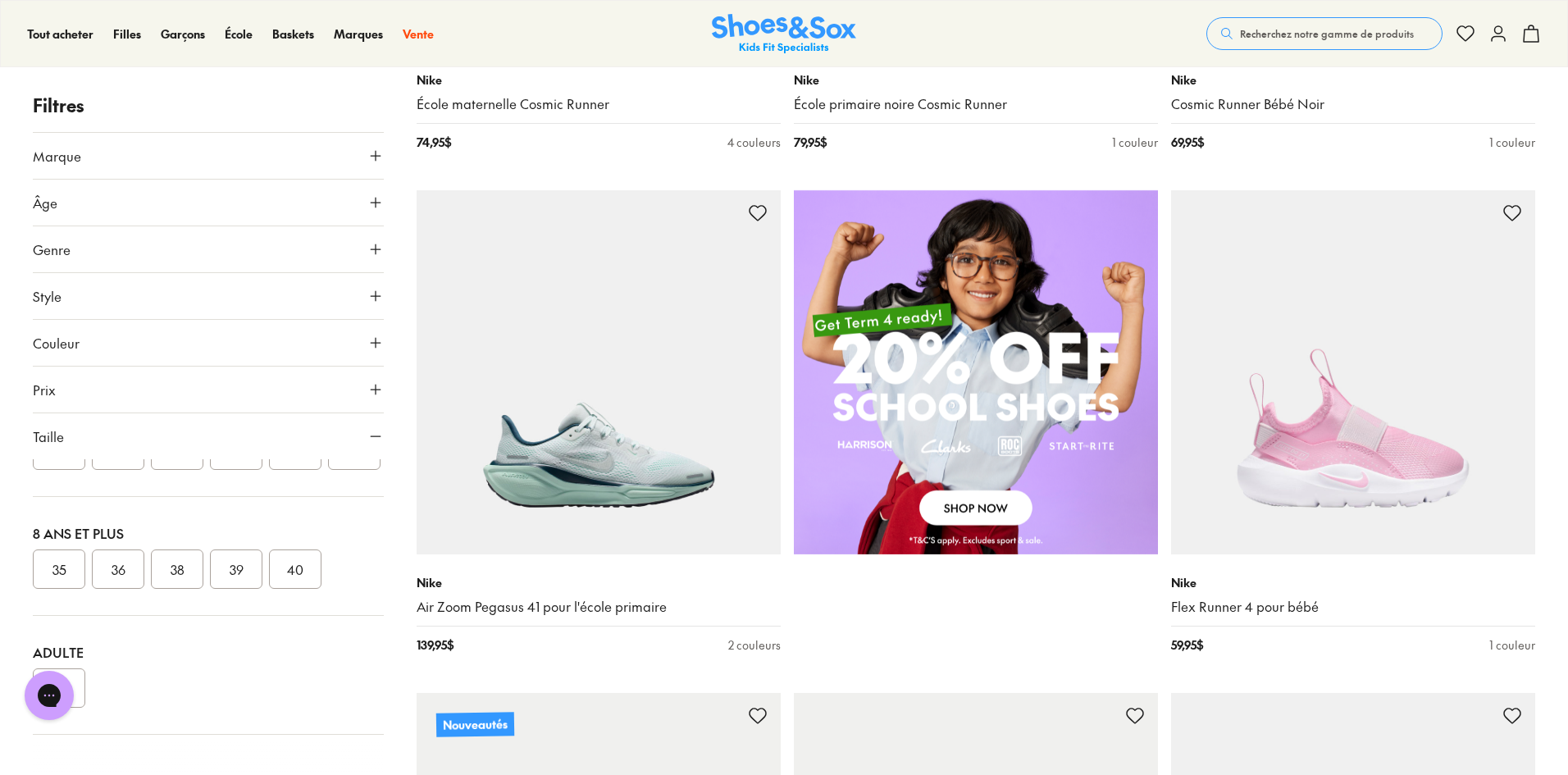
click at [122, 568] on font "36" at bounding box center [118, 569] width 14 height 18
click at [120, 567] on font "36" at bounding box center [118, 569] width 14 height 18
click at [119, 567] on font "36" at bounding box center [118, 569] width 14 height 18
click at [117, 566] on font "36" at bounding box center [118, 569] width 14 height 18
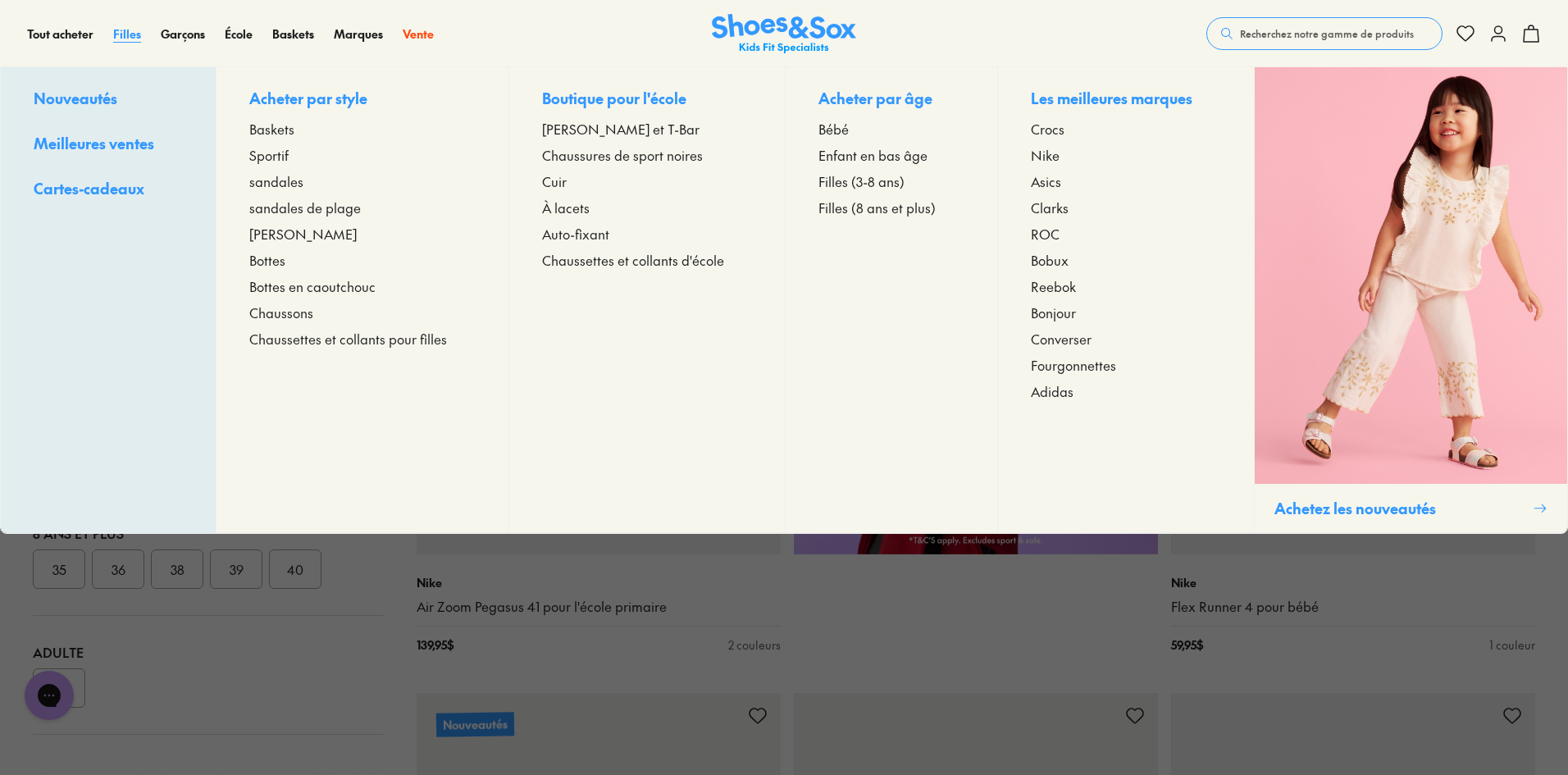
click at [118, 33] on font "Filles" at bounding box center [127, 34] width 28 height 17
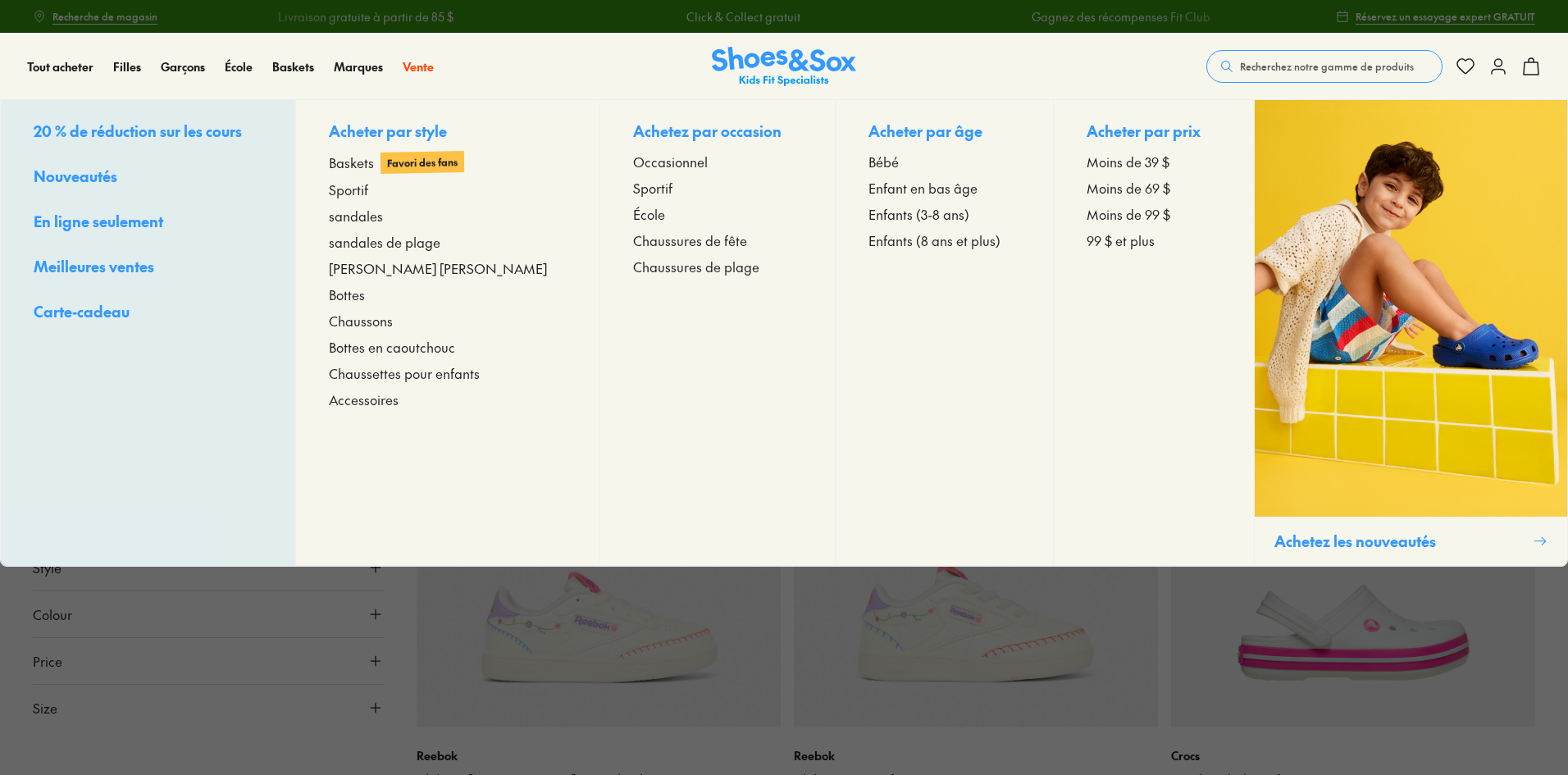
click at [873, 240] on font "Enfants (8 ans et plus)" at bounding box center [935, 241] width 132 height 18
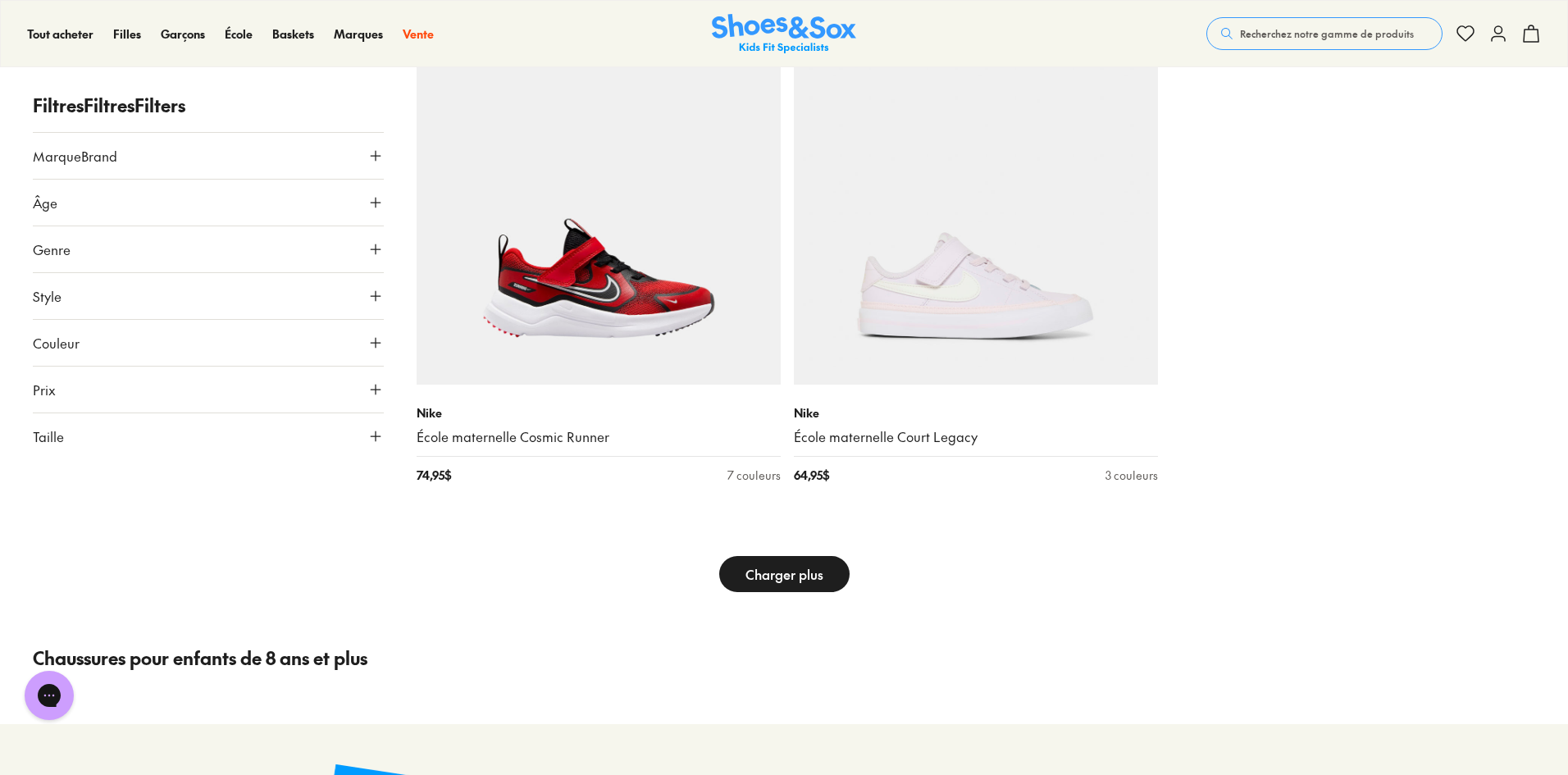
scroll to position [5414, 0]
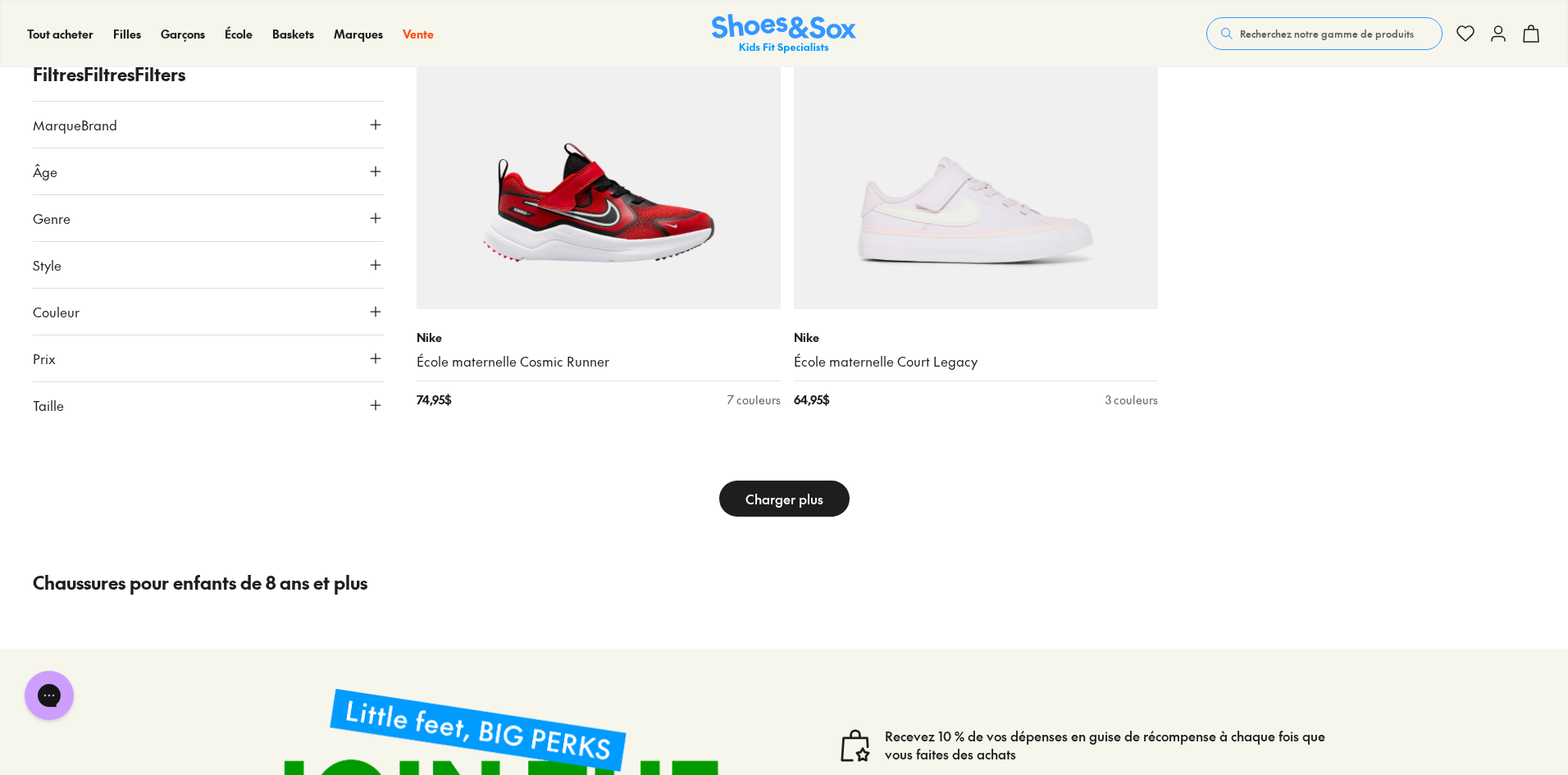
click at [795, 497] on font "Charger plus" at bounding box center [785, 499] width 78 height 18
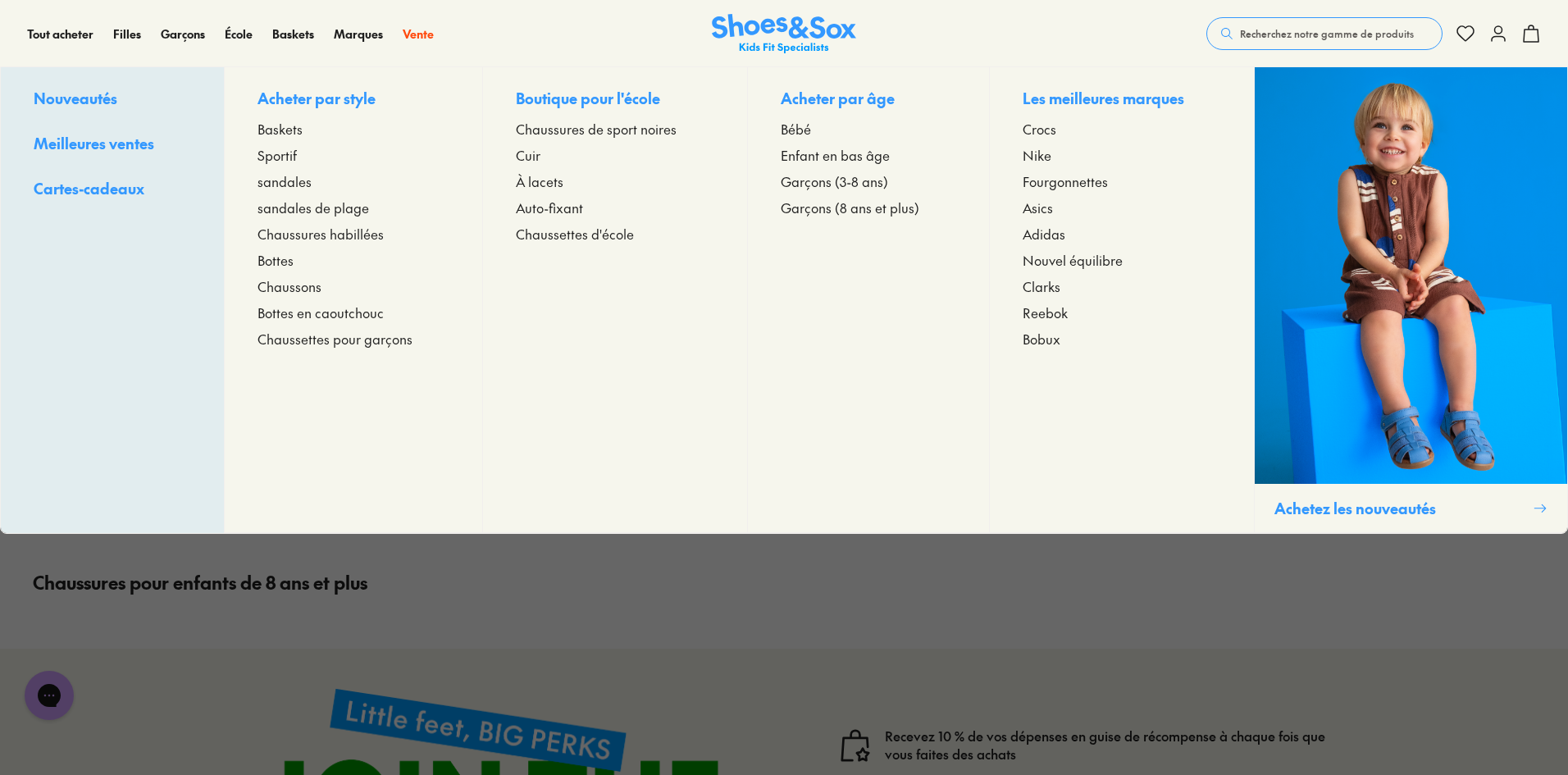
click at [832, 206] on font "Garçons (8 ans et plus)" at bounding box center [850, 207] width 139 height 18
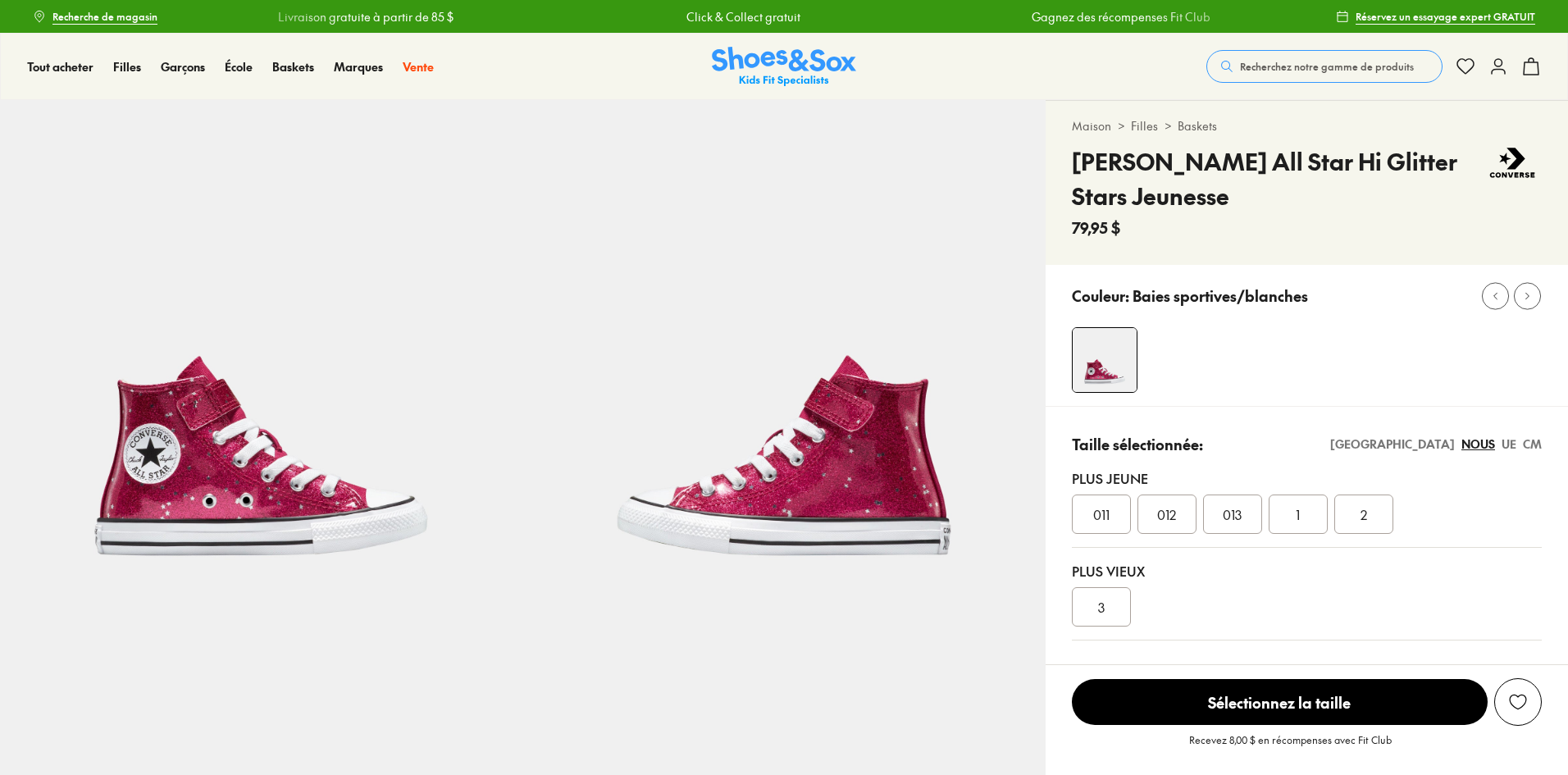
select select "*"
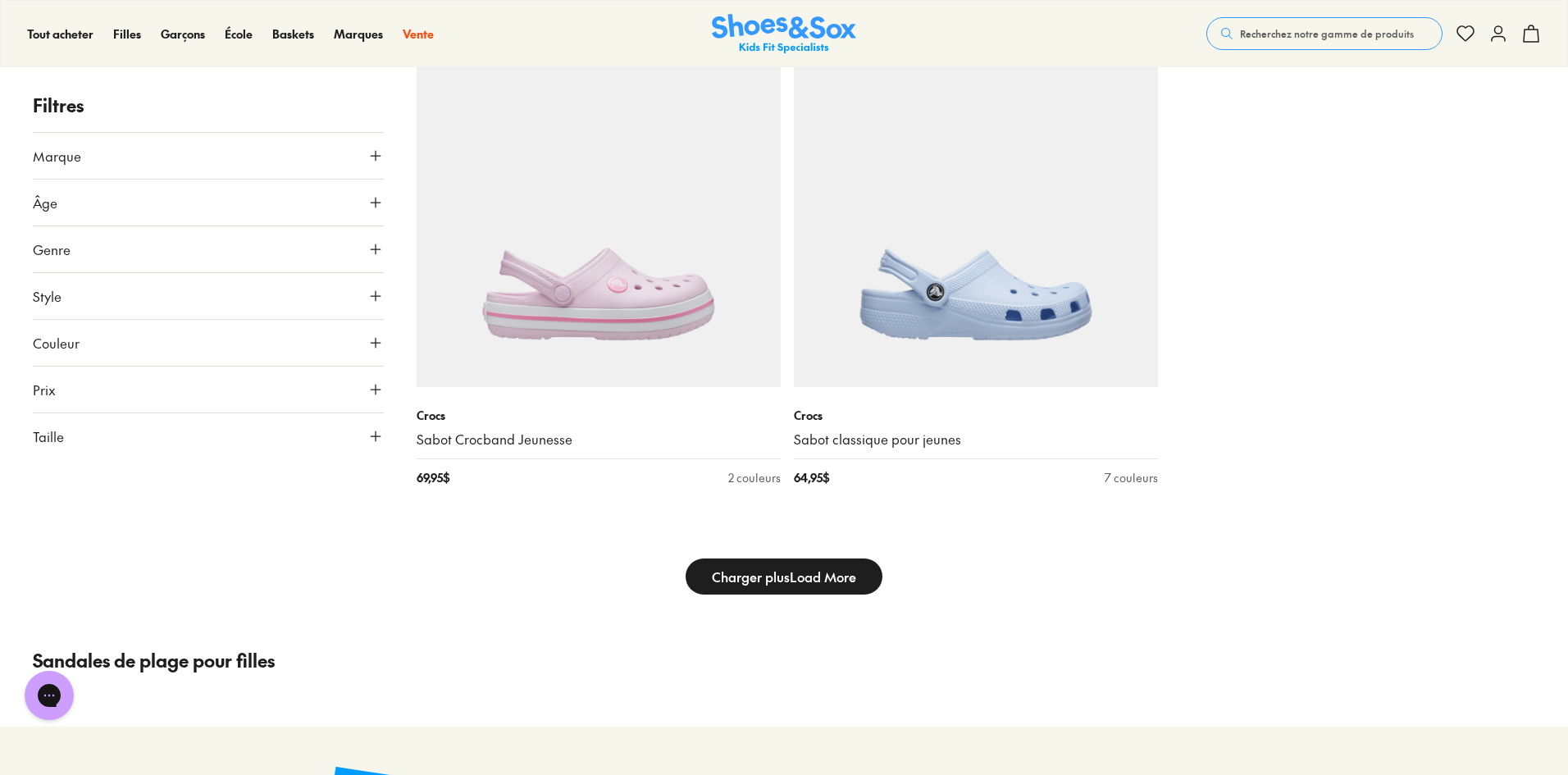
scroll to position [5330, 0]
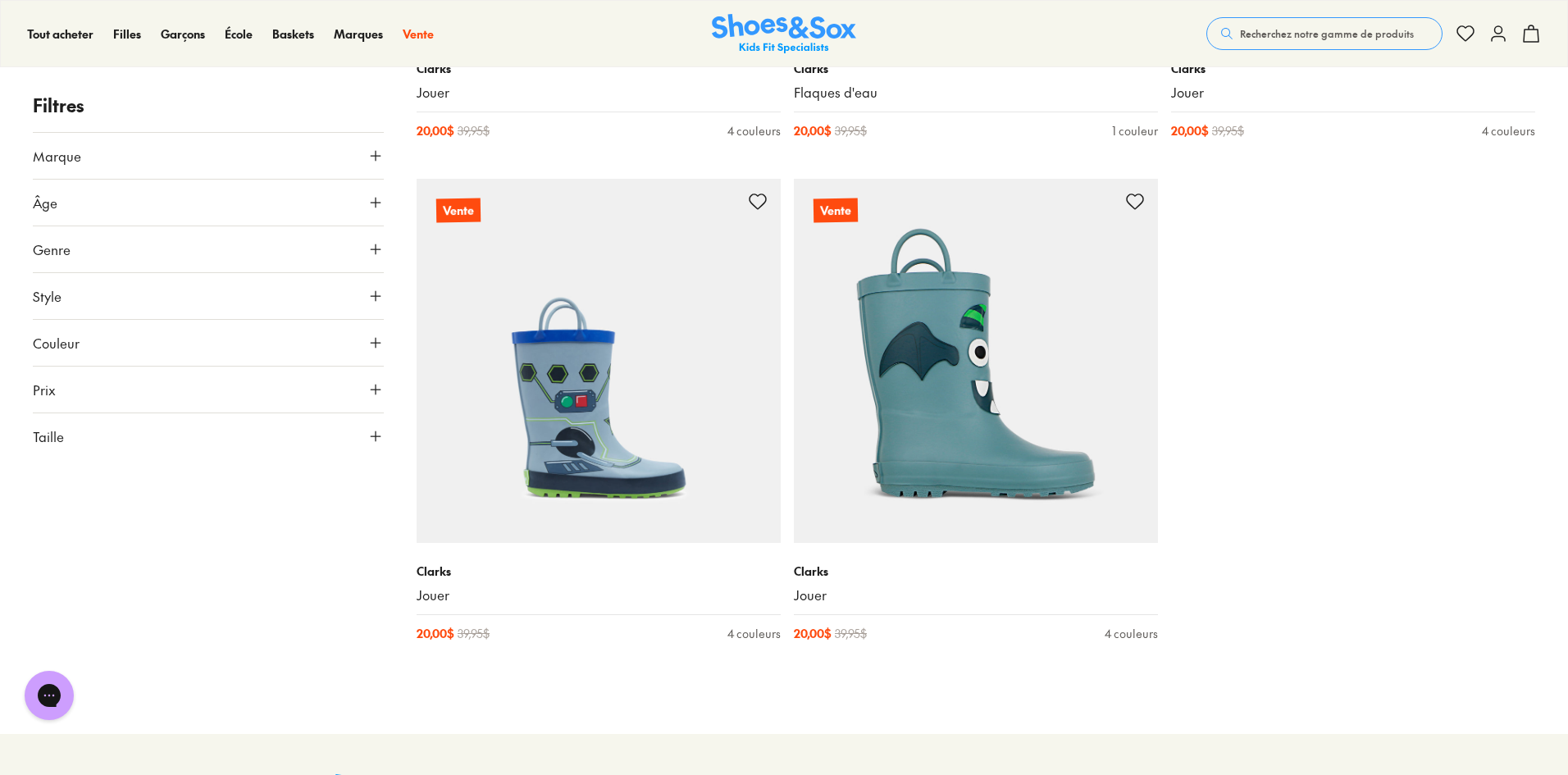
scroll to position [164, 0]
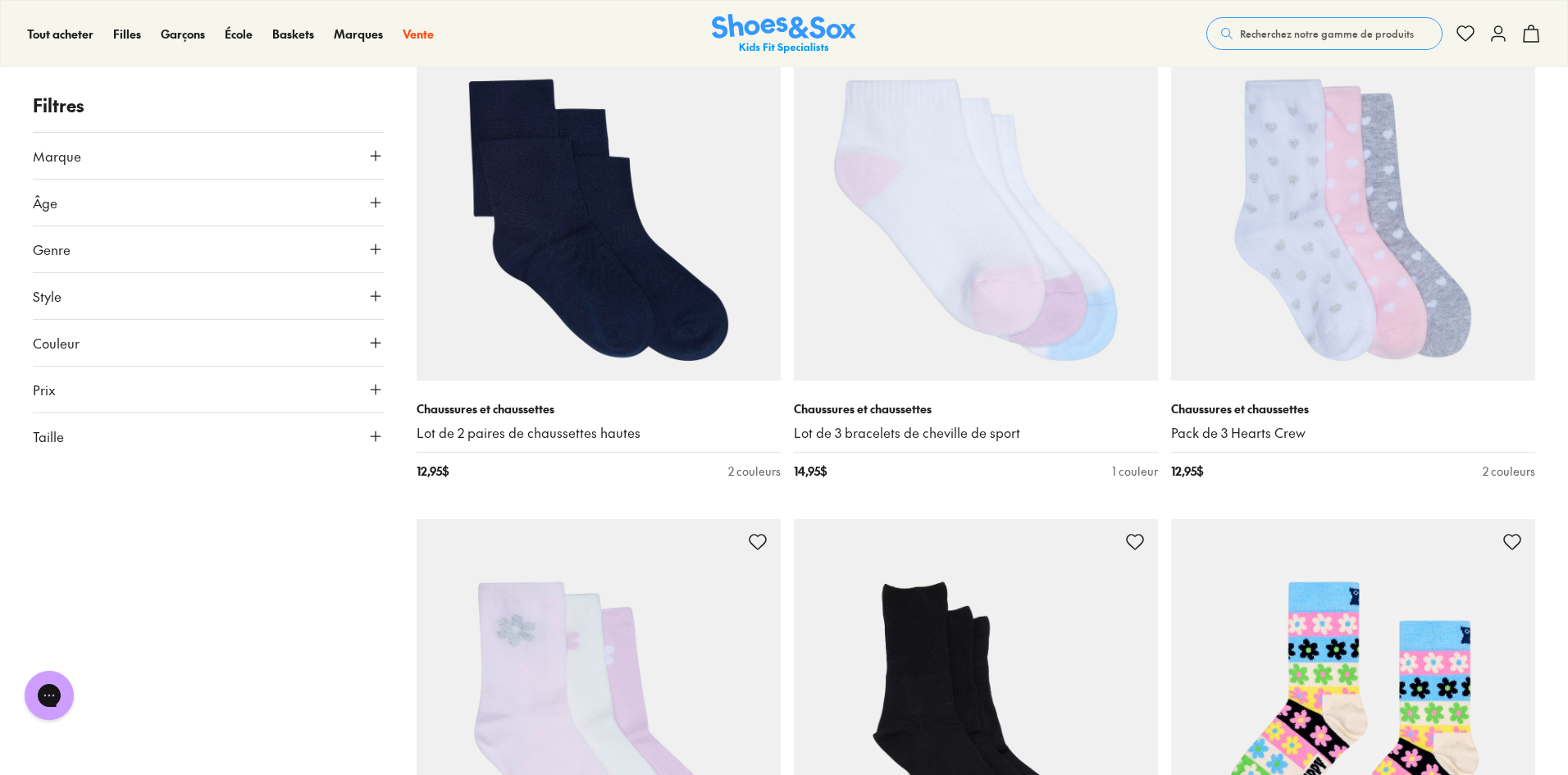
scroll to position [3856, 0]
